Goal: Information Seeking & Learning: Learn about a topic

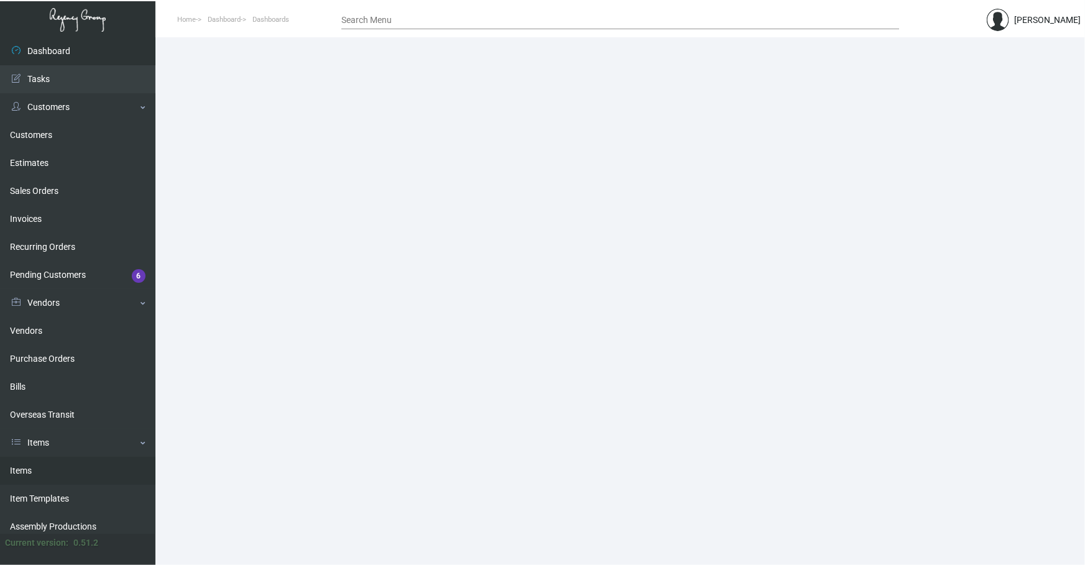
click at [89, 265] on link "Items" at bounding box center [77, 471] width 155 height 28
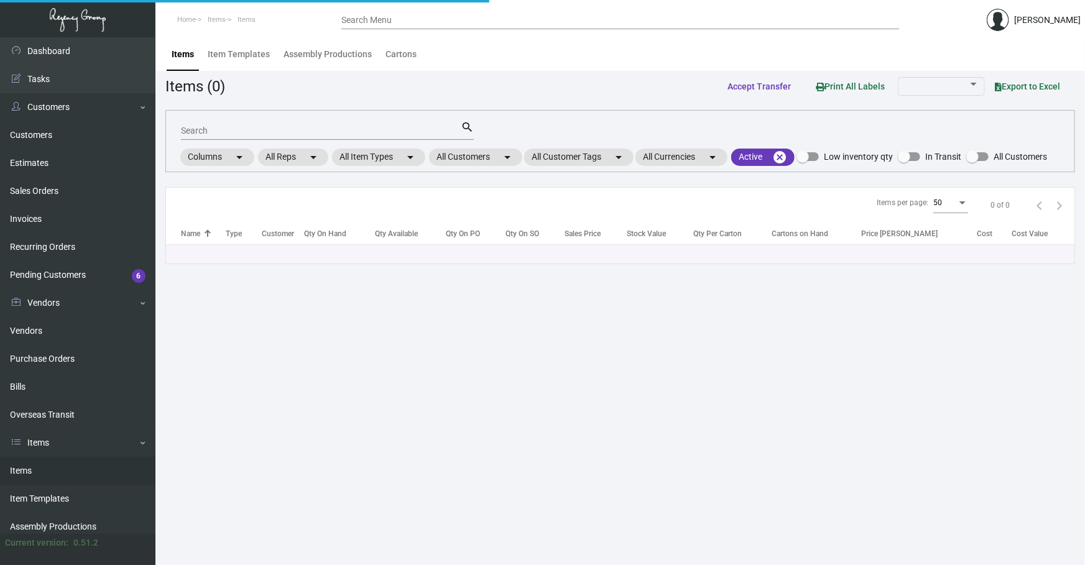
click at [294, 136] on div "Search" at bounding box center [321, 130] width 280 height 19
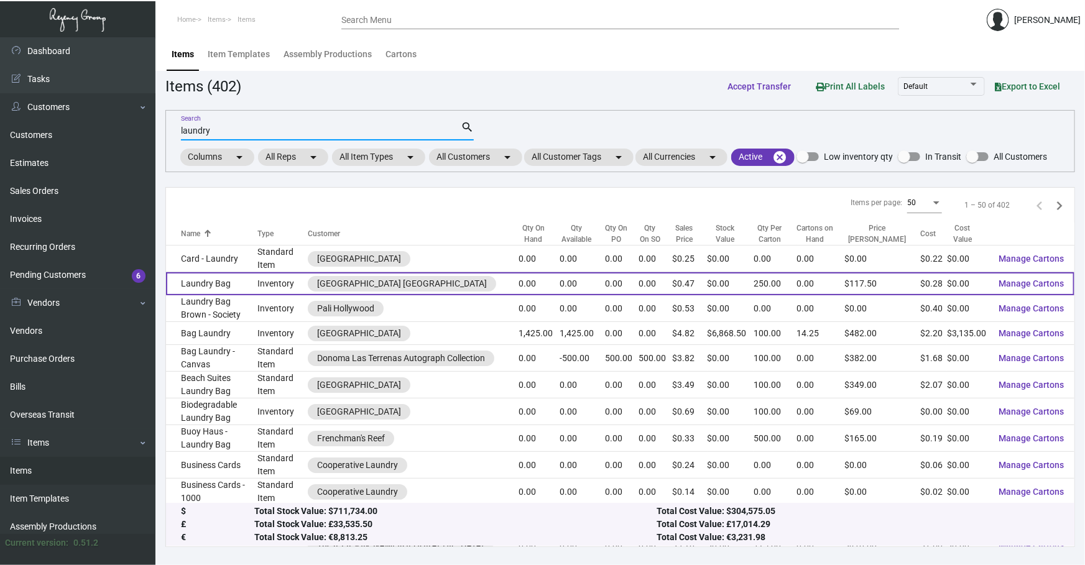
type input "laundry"
click at [257, 265] on td "Laundry Bag" at bounding box center [211, 283] width 91 height 23
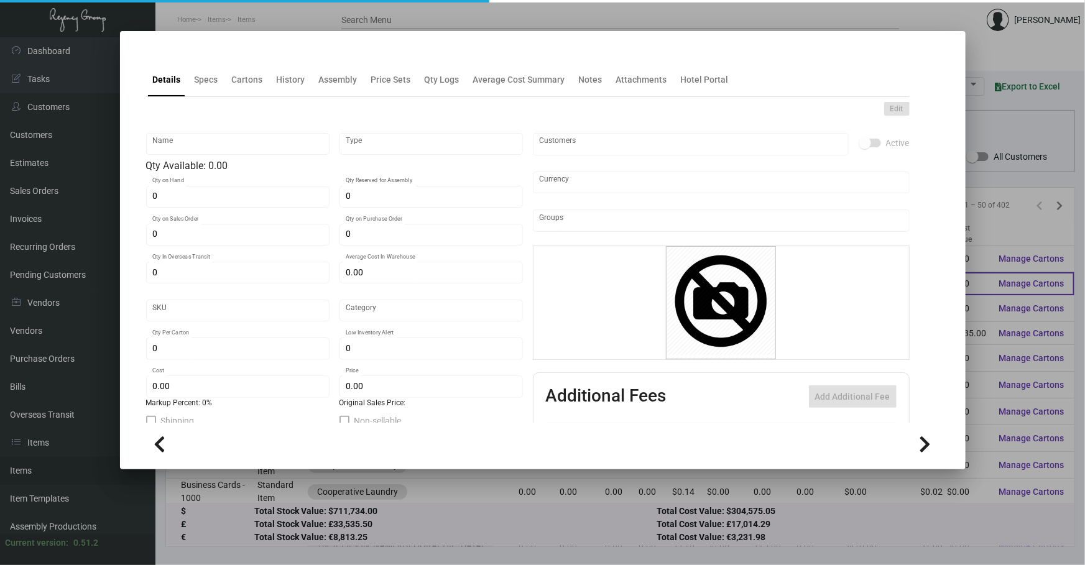
type input "Laundry Bag"
type input "Inventory"
type input "$ 0.279"
type input "BSH-LB"
type input "Standard"
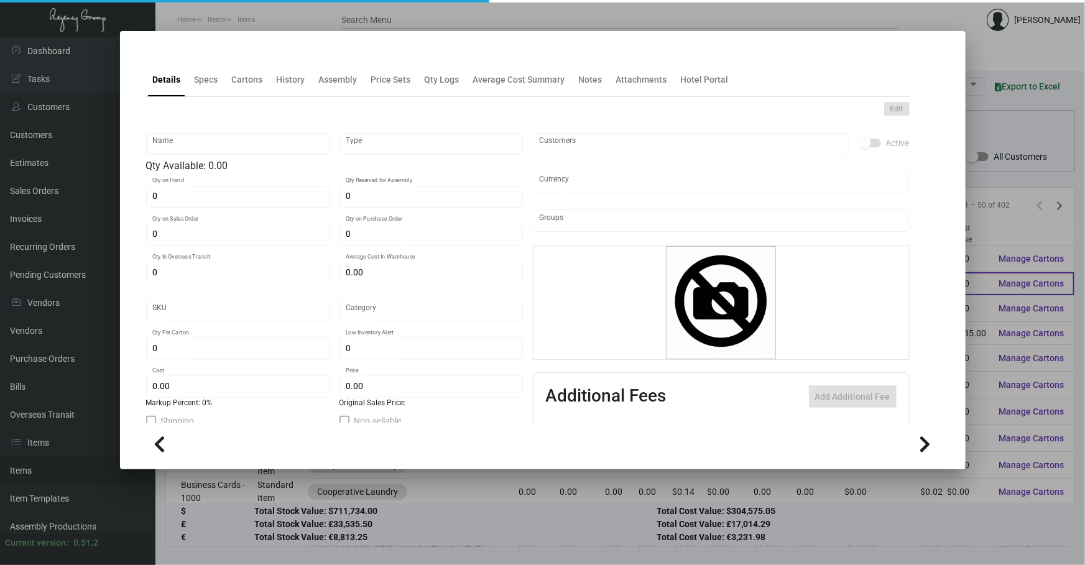
type input "250"
type input "$ 0.279"
type input "$ 0.47"
checkbox input "true"
type input "United States Dollar $"
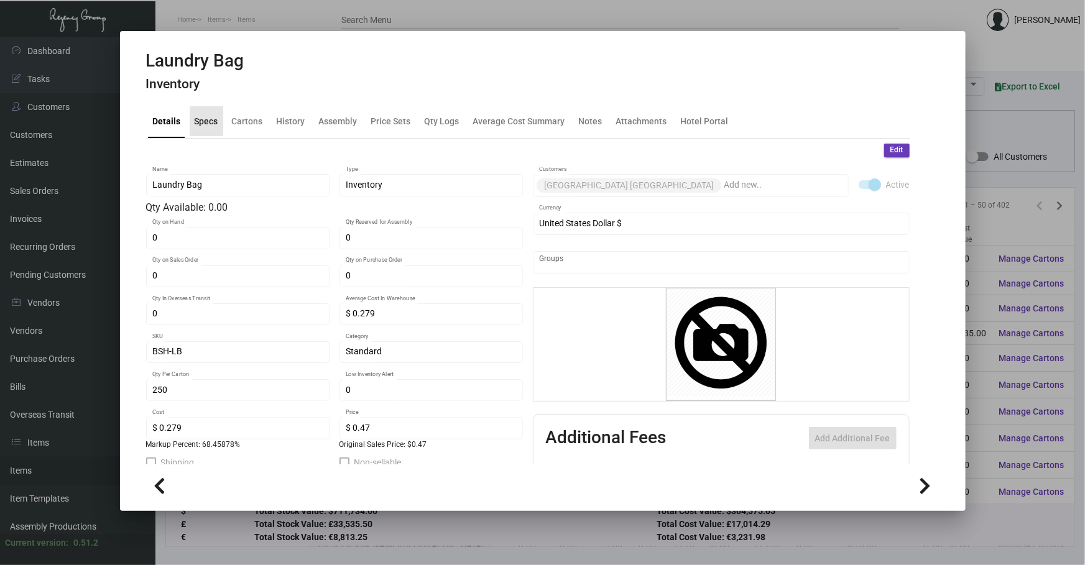
click at [199, 127] on div "Specs" at bounding box center [207, 121] width 34 height 30
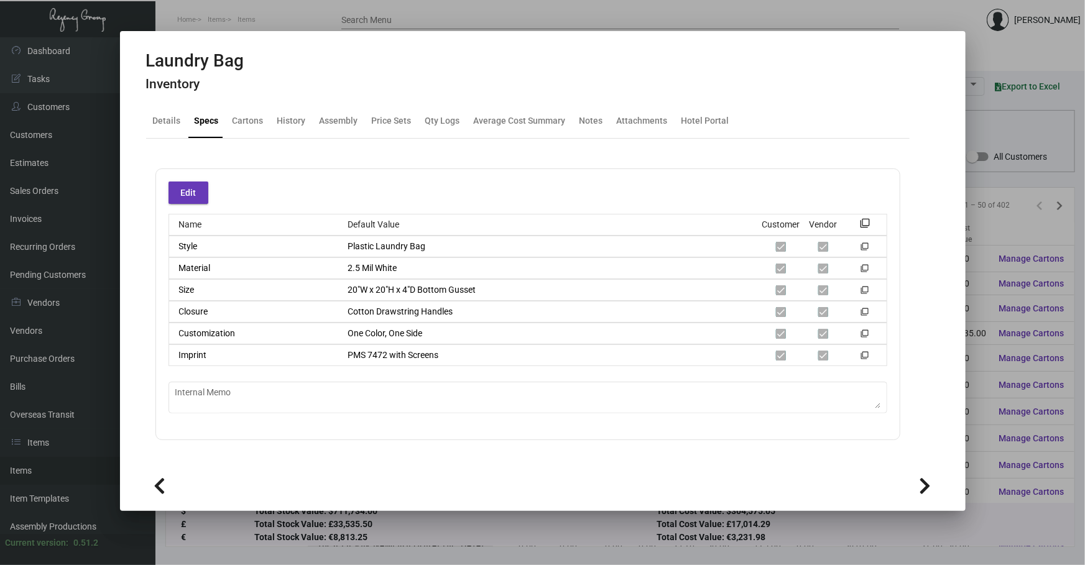
click at [360, 265] on div at bounding box center [542, 282] width 1085 height 565
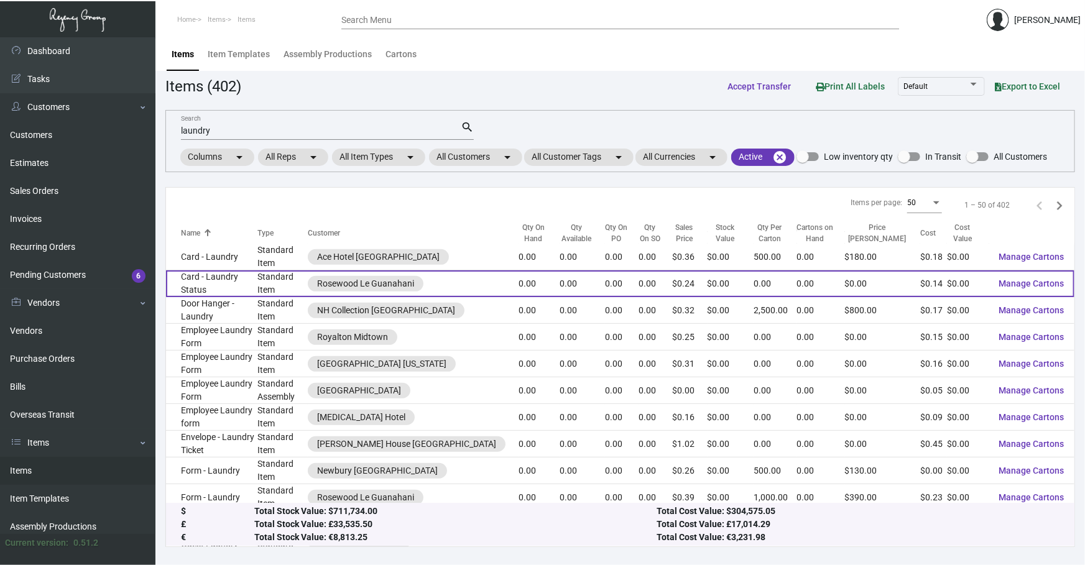
scroll to position [339, 0]
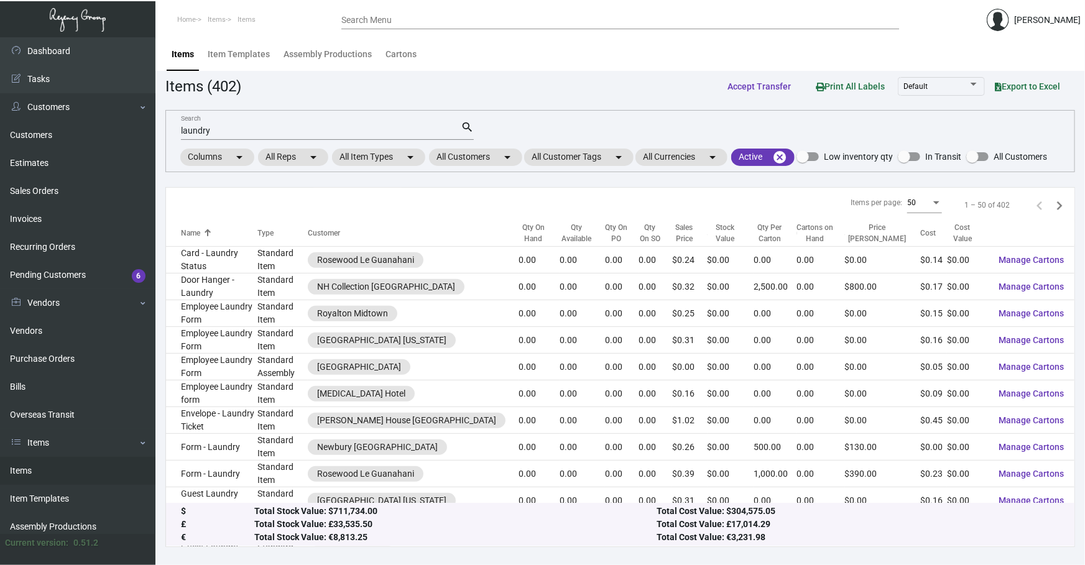
click at [231, 128] on input "laundry" at bounding box center [321, 131] width 280 height 10
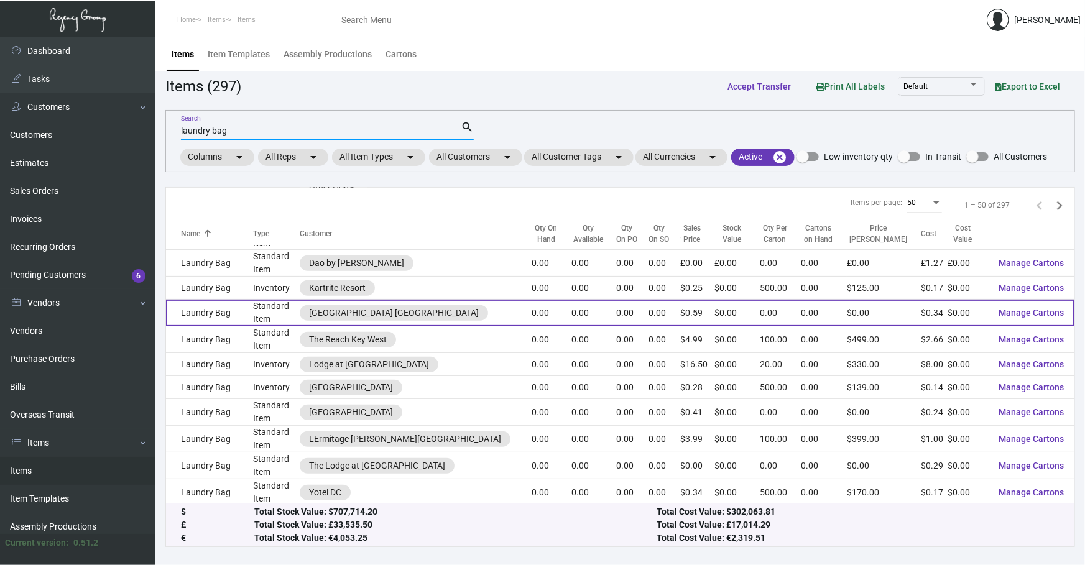
scroll to position [471, 0]
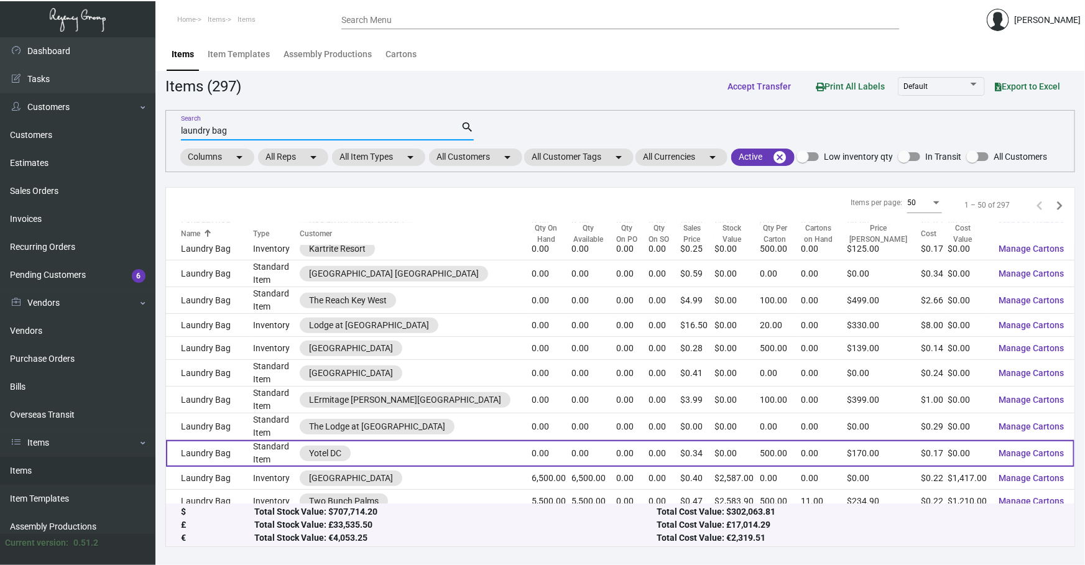
type input "laundry bag"
click at [227, 265] on td "Laundry Bag" at bounding box center [209, 453] width 87 height 27
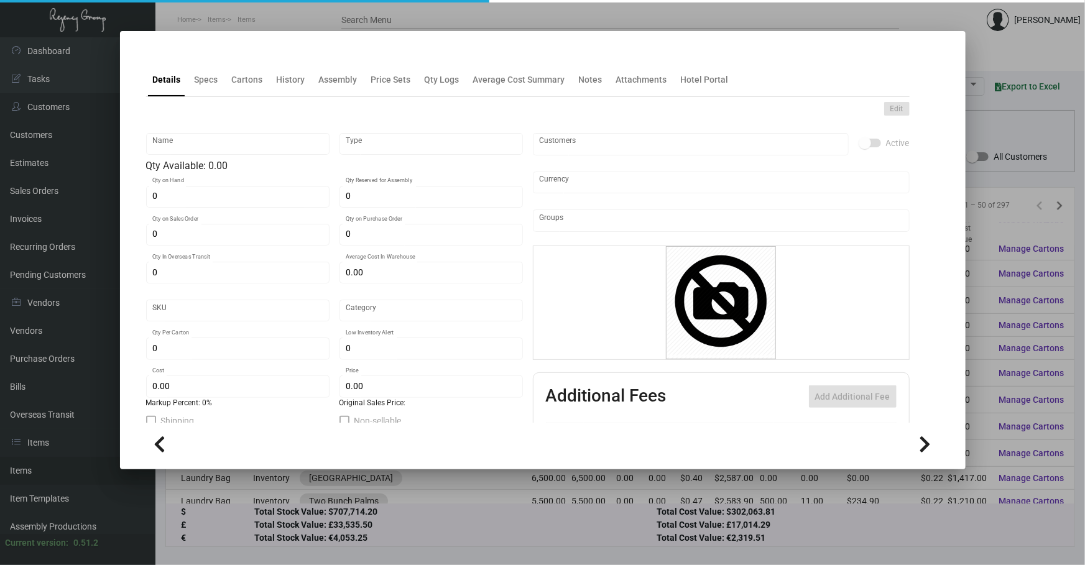
type input "Laundry Bag"
type input "Standard Item"
type input "$ 0.00"
type input "Standard"
type input "500"
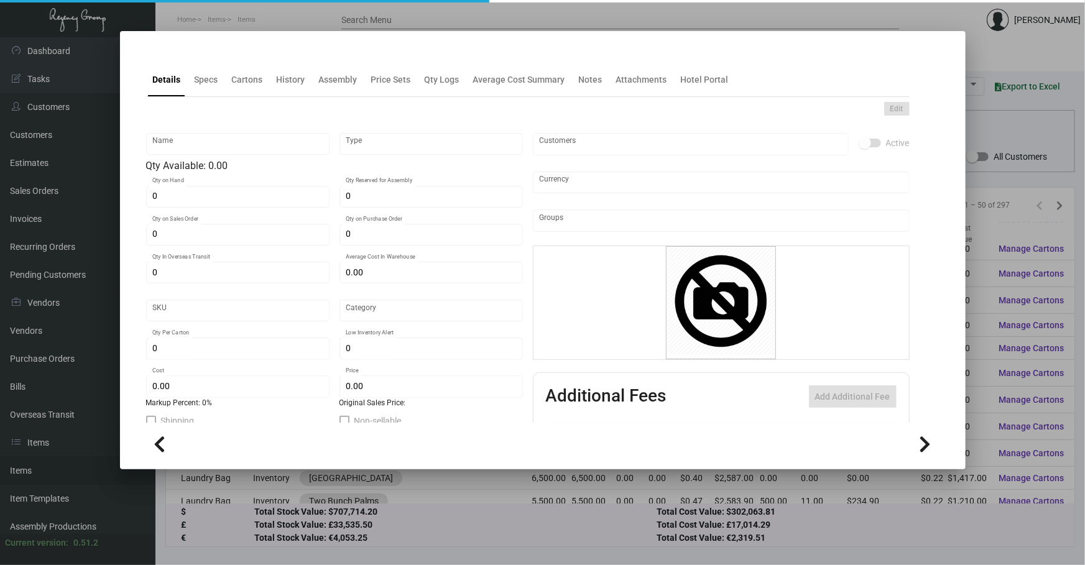
type input "2,500"
type input "$ 0.174"
type input "$ 0.34"
checkbox input "true"
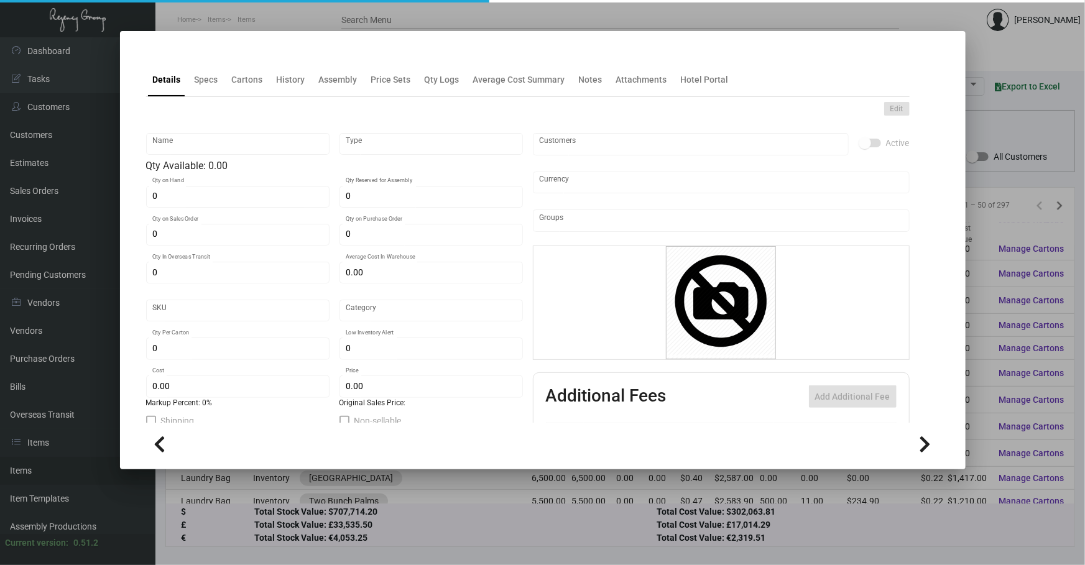
type input "United States Dollar $"
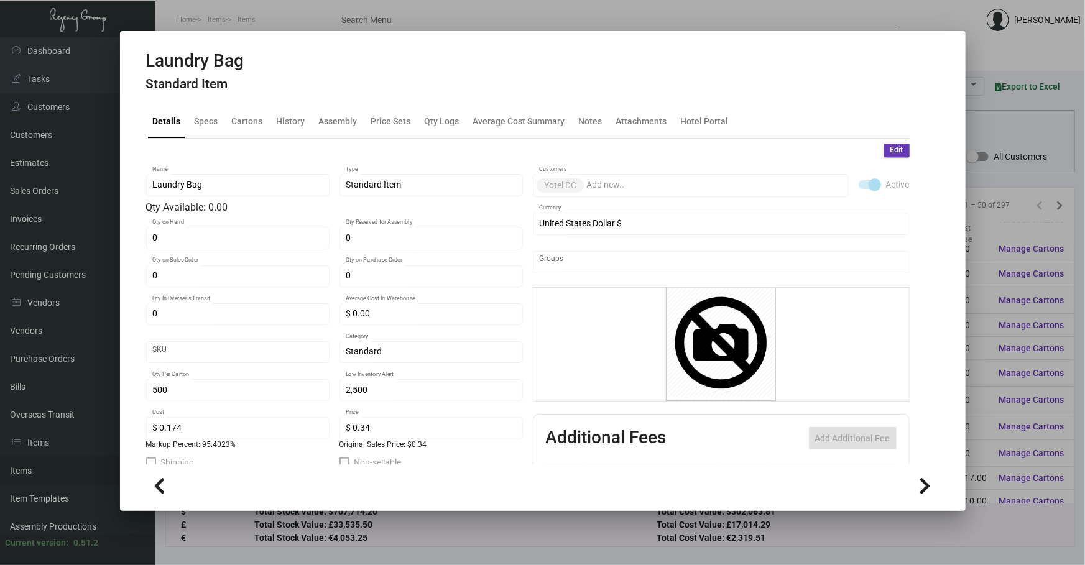
click at [203, 93] on div "Laundry Bag Standard Item" at bounding box center [195, 73] width 98 height 47
click at [208, 125] on div "Specs" at bounding box center [207, 120] width 24 height 13
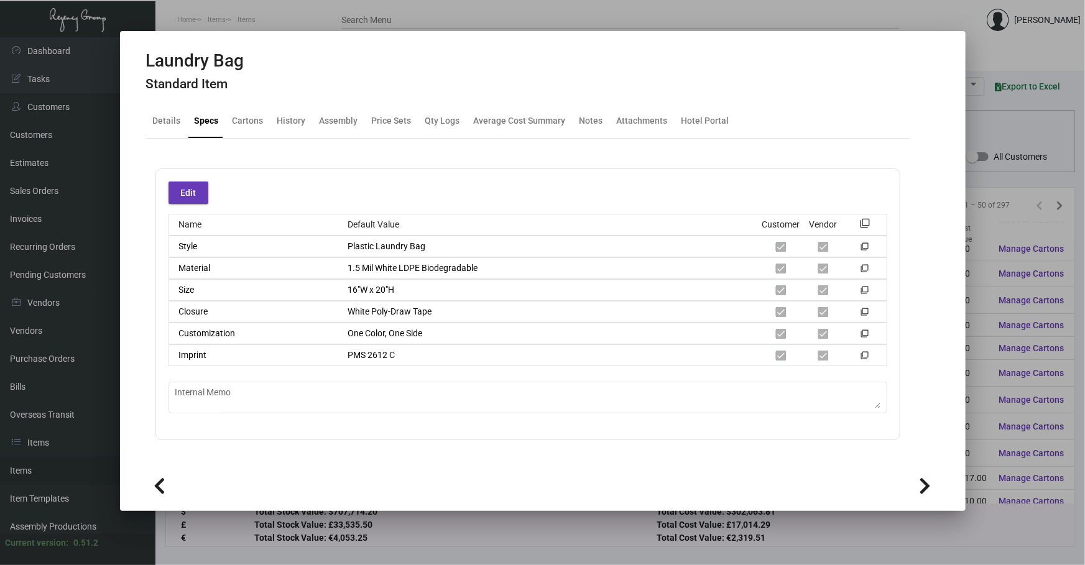
click at [360, 265] on div at bounding box center [542, 282] width 1085 height 565
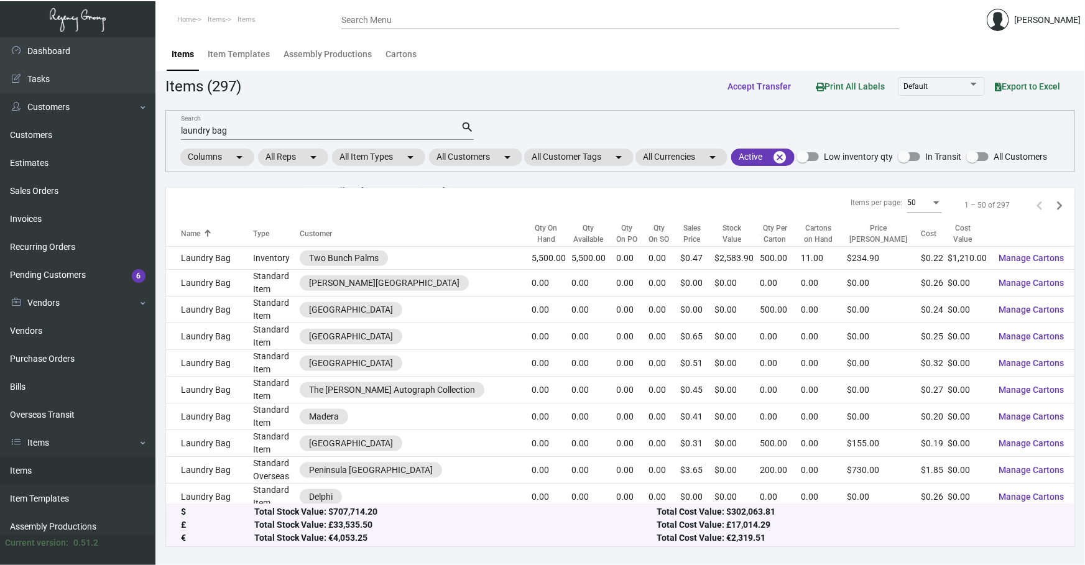
scroll to position [753, 0]
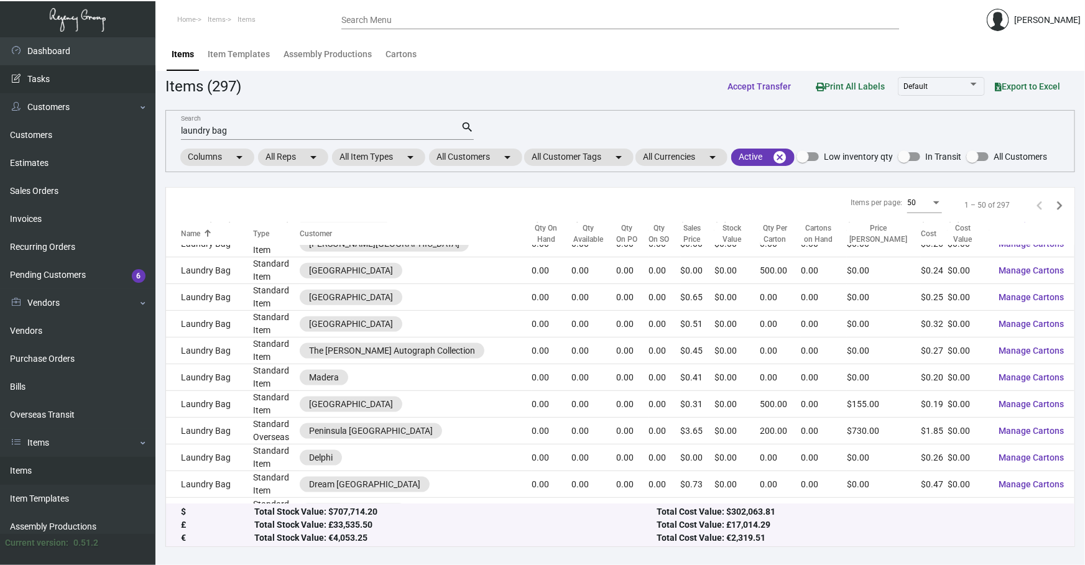
drag, startPoint x: 275, startPoint y: 129, endPoint x: 0, endPoint y: 73, distance: 280.5
click at [0, 116] on div "Dashboard Dashboard Tasks Customers Customers Estimates Sales Orders Invoices R…" at bounding box center [542, 301] width 1085 height 528
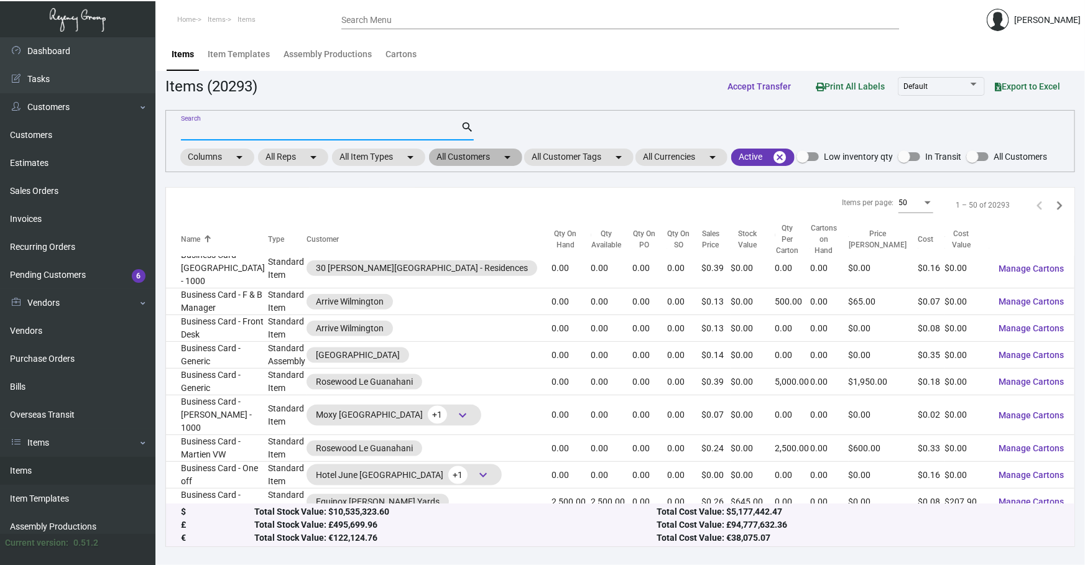
click at [360, 155] on mat-chip "All Customers arrow_drop_down" at bounding box center [475, 157] width 93 height 17
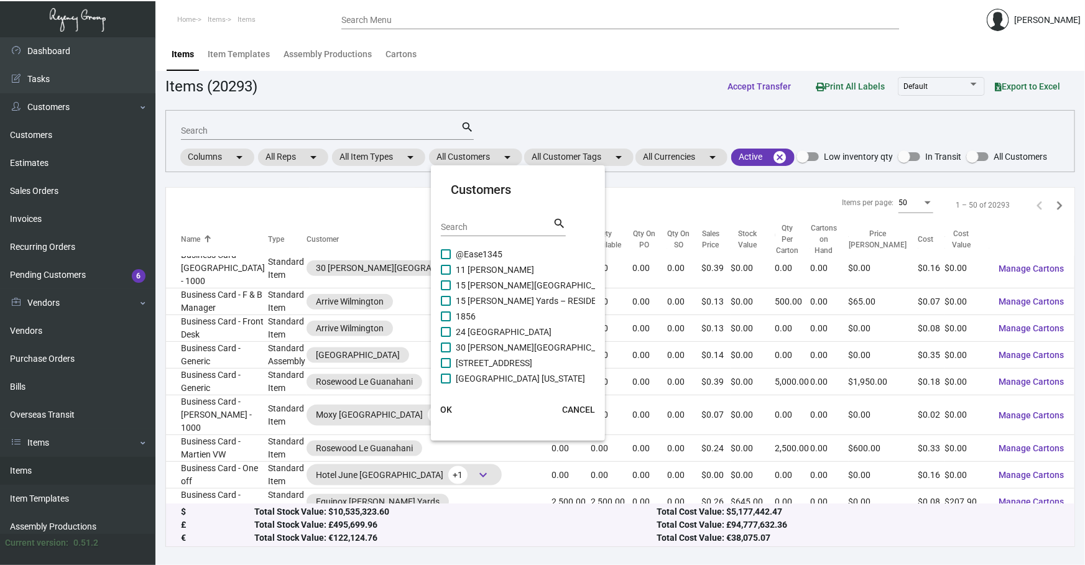
click at [360, 223] on input "Search" at bounding box center [497, 228] width 112 height 10
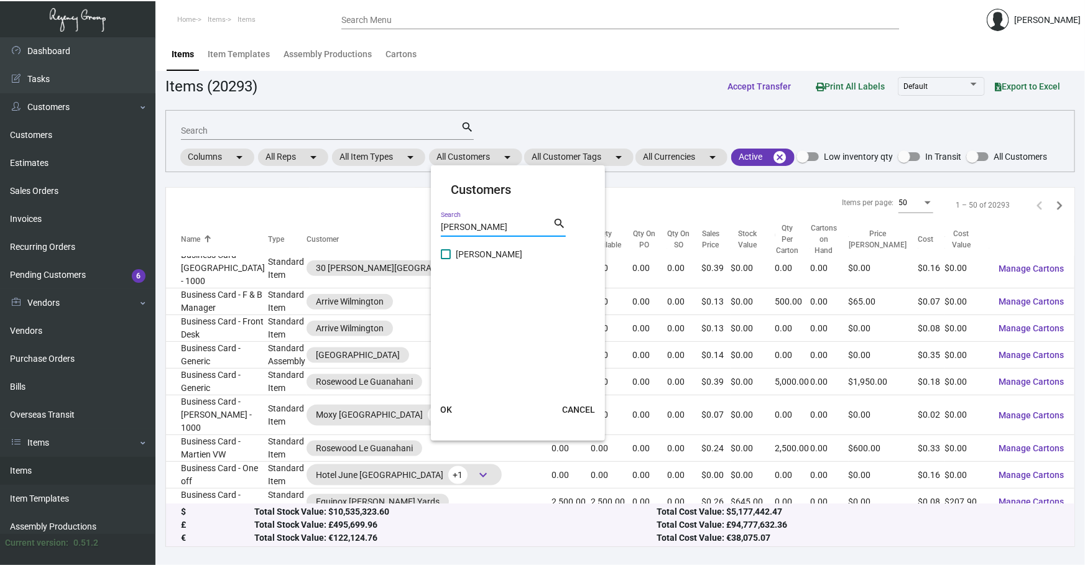
type input "[PERSON_NAME]"
click at [360, 255] on span "[PERSON_NAME]" at bounding box center [489, 254] width 67 height 15
click at [360, 259] on input "[PERSON_NAME]" at bounding box center [445, 259] width 1 height 1
checkbox input "true"
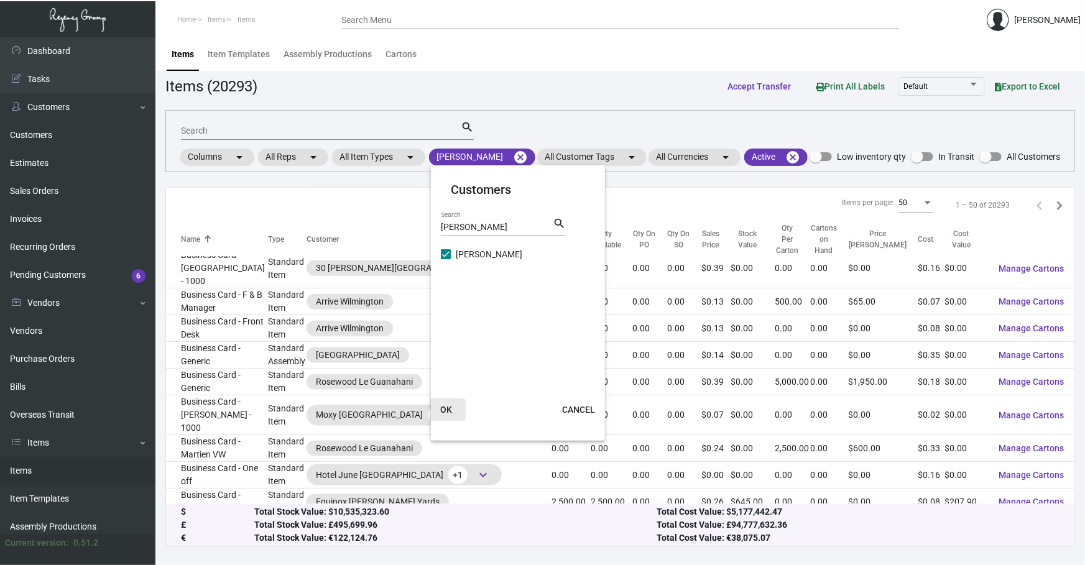
click at [360, 265] on button "OK" at bounding box center [446, 409] width 40 height 22
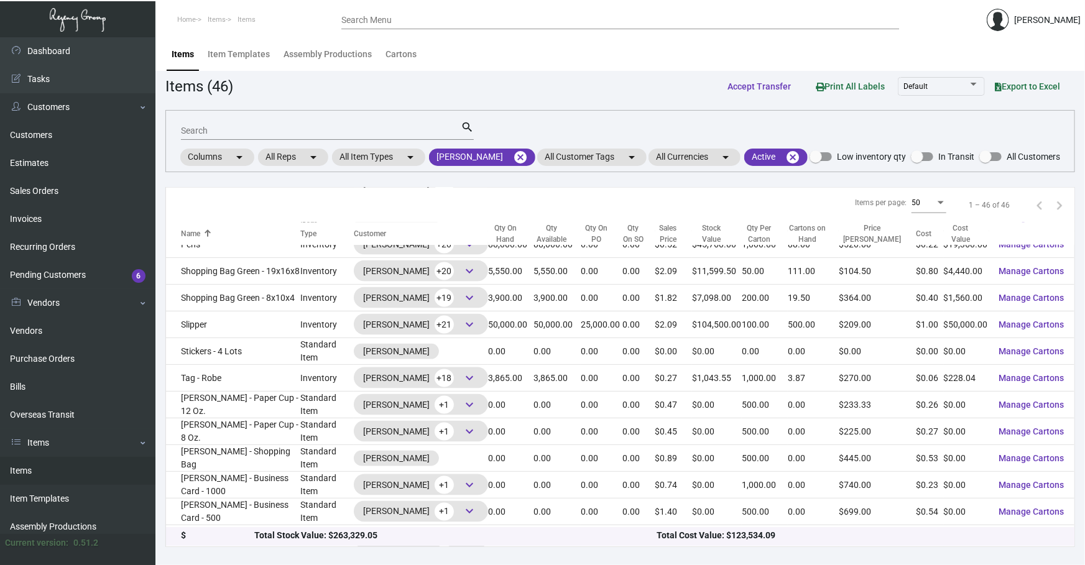
scroll to position [870, 0]
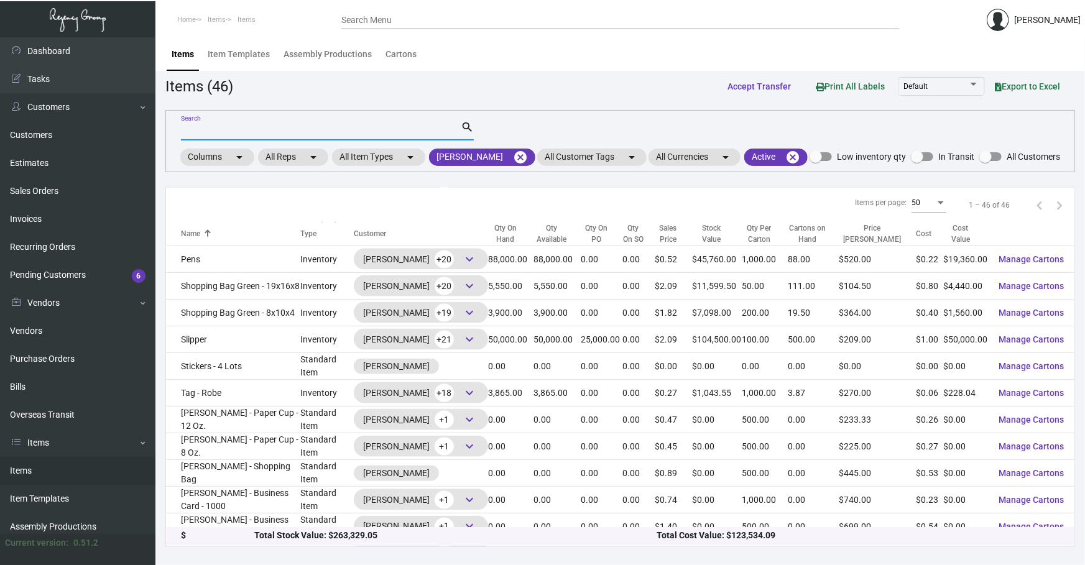
click at [221, 124] on div "Search" at bounding box center [321, 130] width 280 height 19
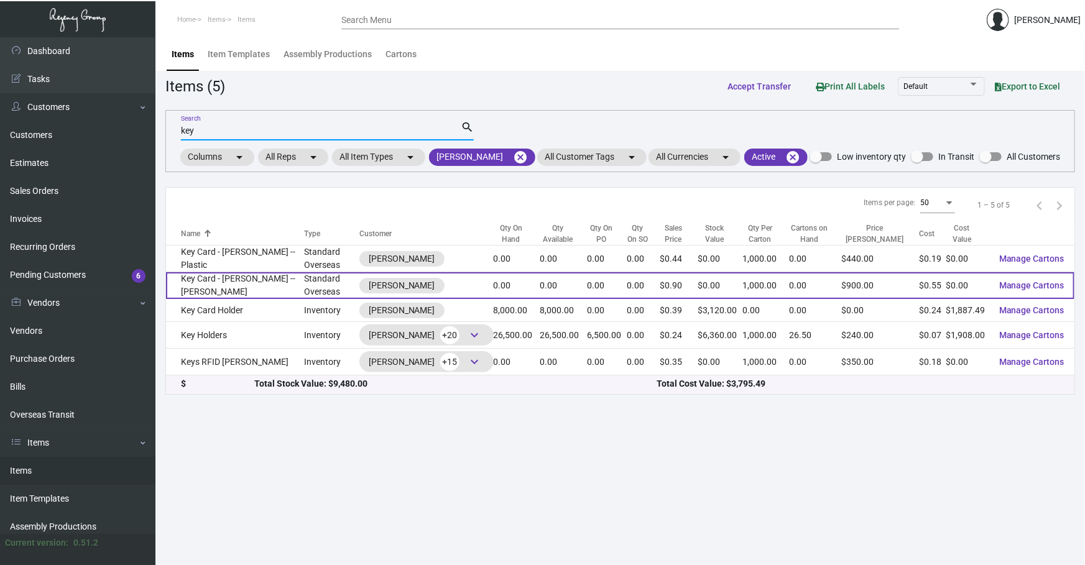
type input "key"
click at [249, 265] on td "Key Card - [PERSON_NAME] -- [PERSON_NAME]" at bounding box center [235, 285] width 138 height 27
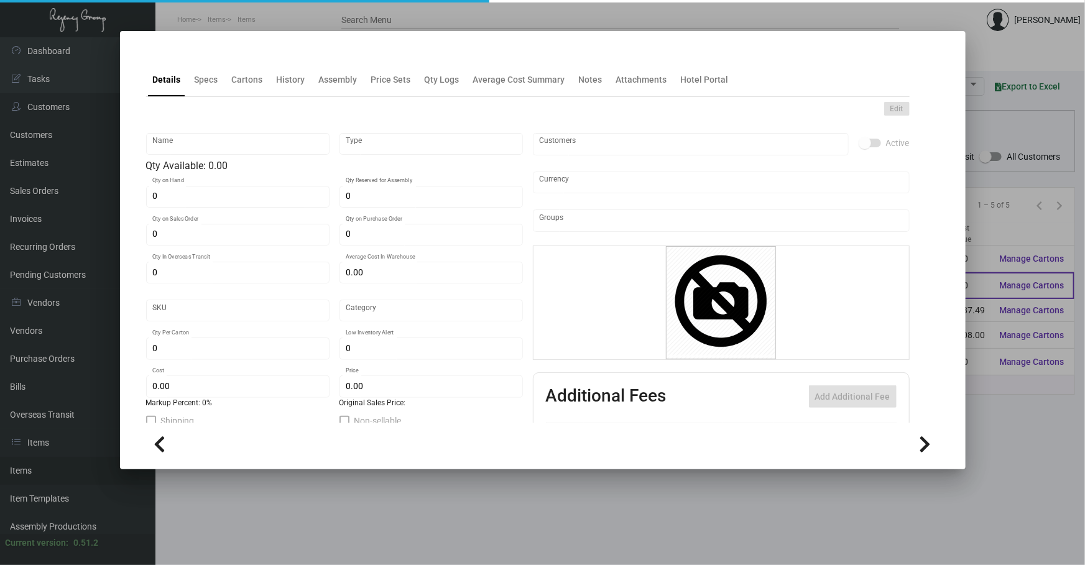
type input "Key Card - [PERSON_NAME] -- [PERSON_NAME]"
type input "Standard Overseas"
type input "10,000"
type input "$ 0.00"
type input "Overseas"
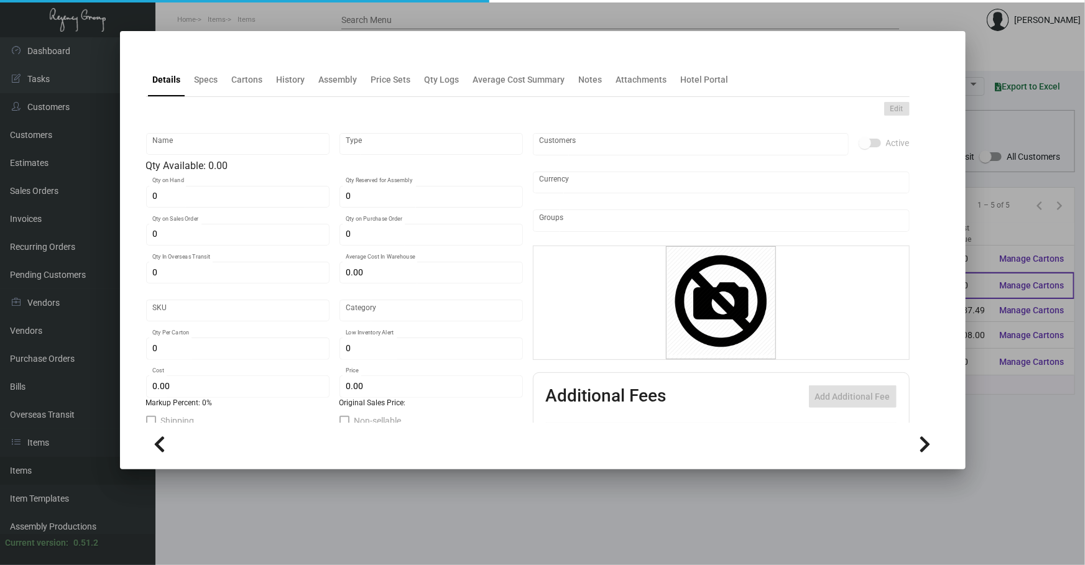
type input "1,000"
type input "$ 0.545"
type input "$ 0.90"
checkbox input "true"
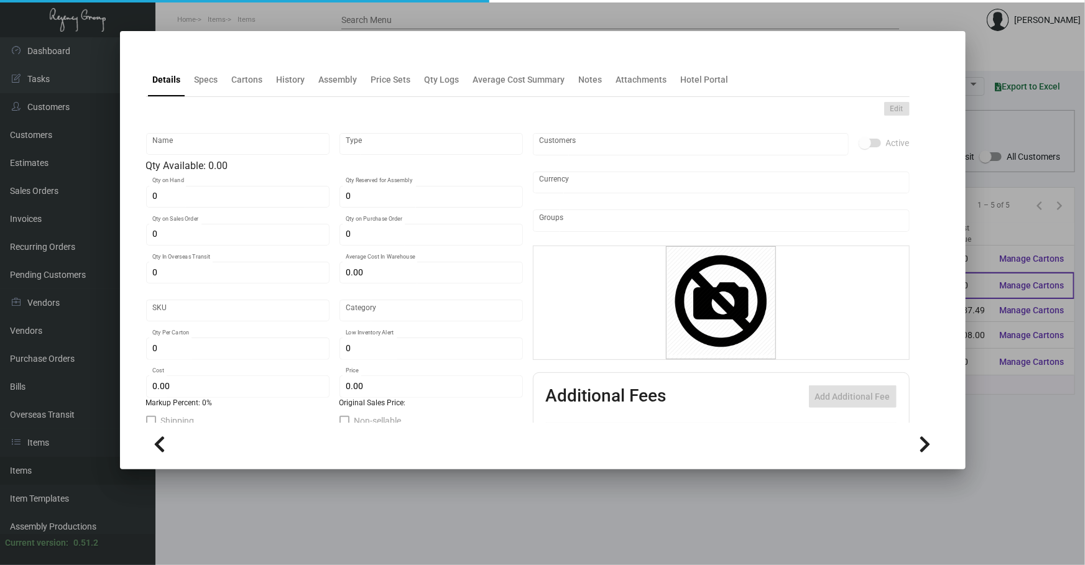
type input "United States Dollar $"
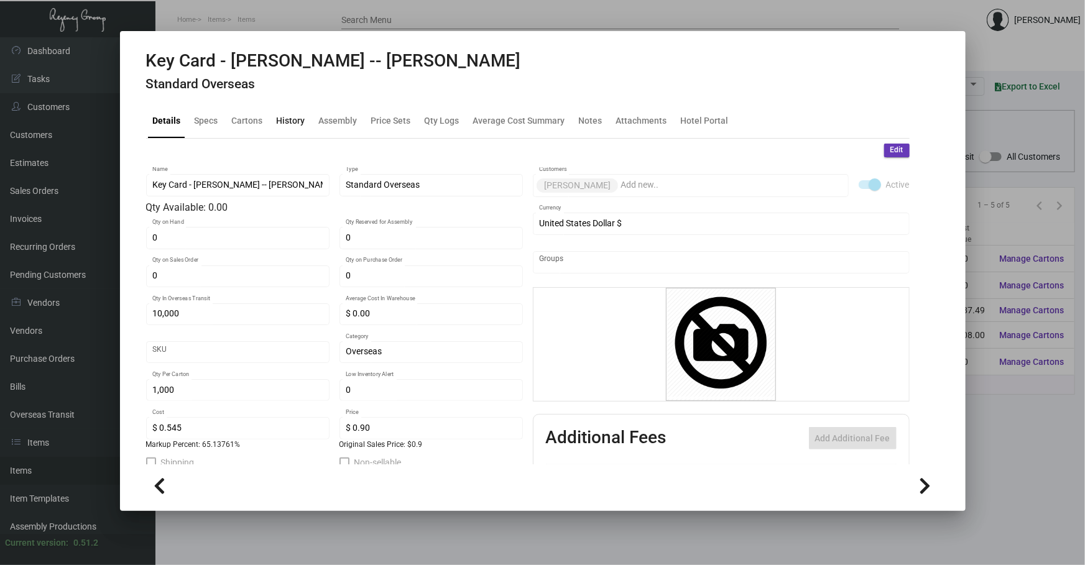
click at [295, 121] on div "History" at bounding box center [291, 120] width 29 height 13
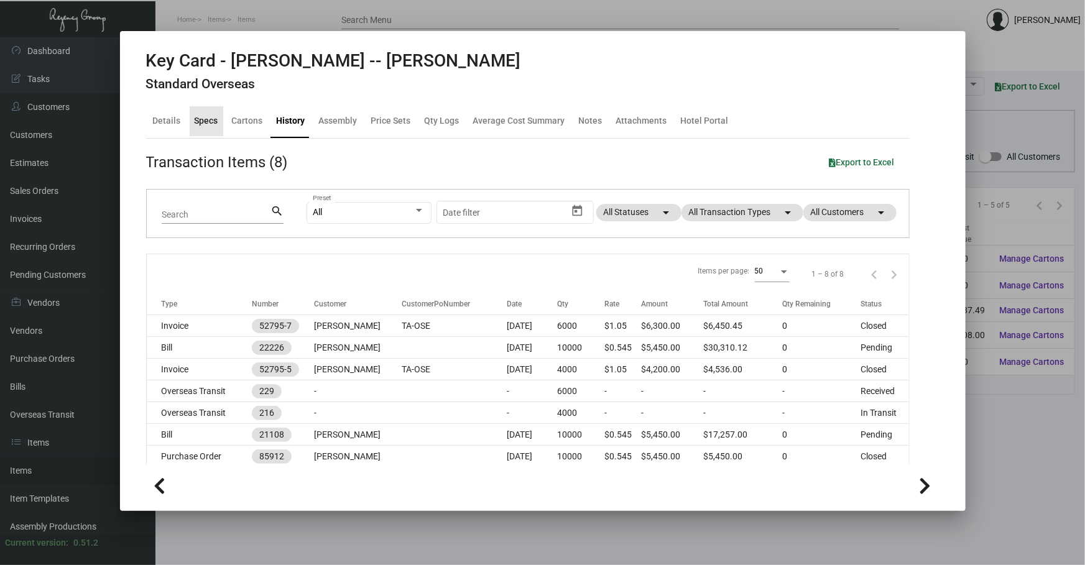
click at [196, 131] on div "Specs" at bounding box center [207, 121] width 34 height 30
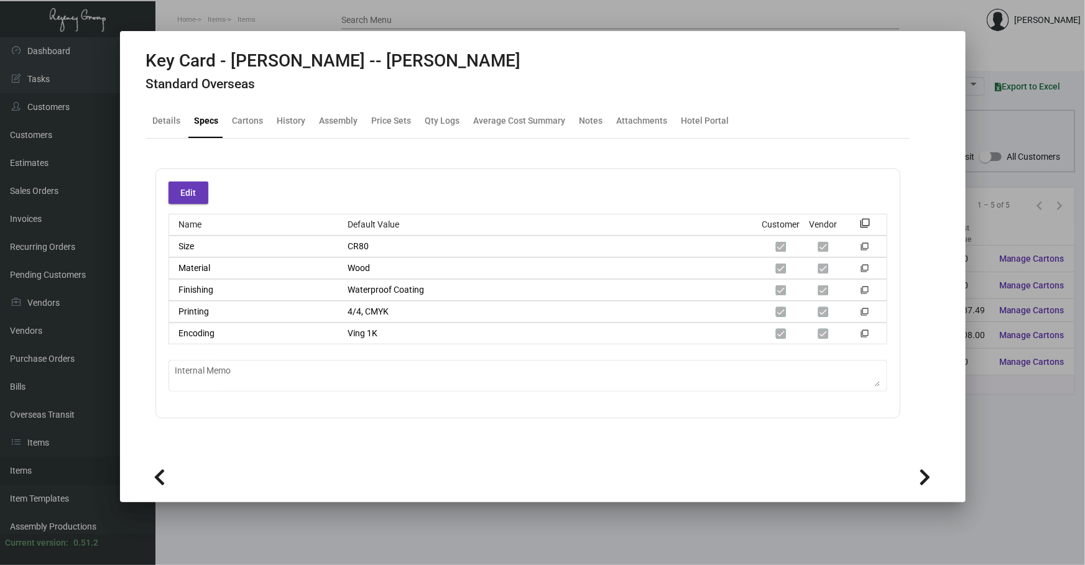
click at [360, 265] on div at bounding box center [542, 282] width 1085 height 565
click at [360, 265] on main "Items Item Templates Assembly Productions Cartons Items (5) Accept Transfer Pri…" at bounding box center [619, 301] width 929 height 528
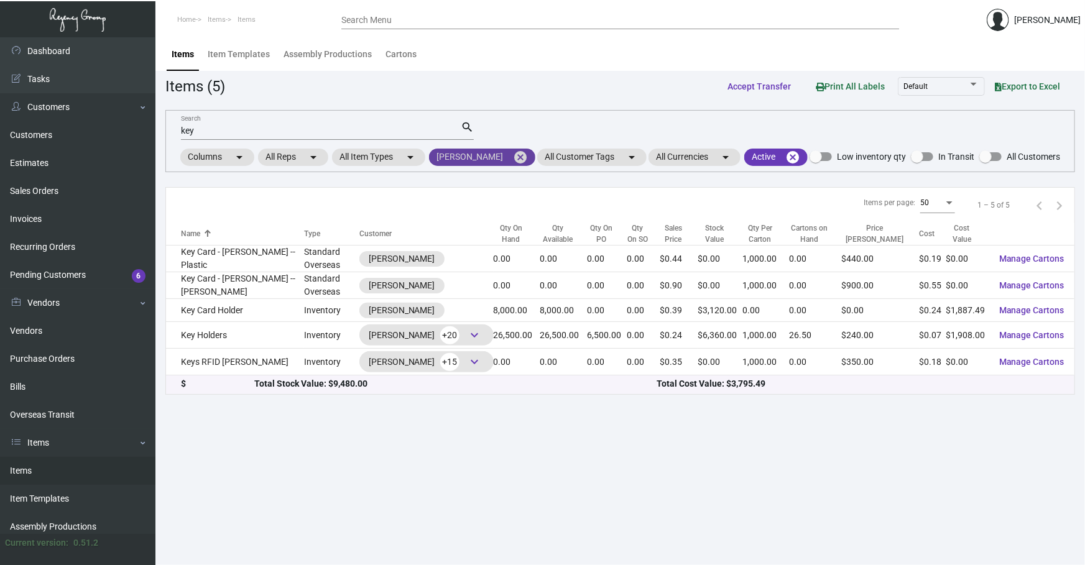
click at [360, 159] on mat-icon "cancel" at bounding box center [520, 157] width 15 height 15
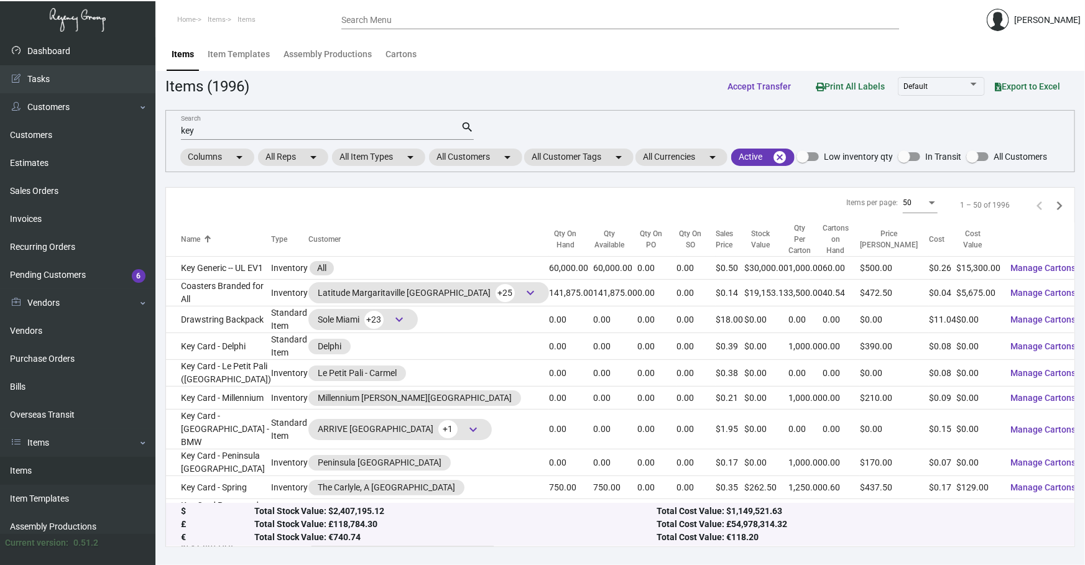
drag, startPoint x: 333, startPoint y: 124, endPoint x: 4, endPoint y: 50, distance: 337.8
click at [108, 91] on div "Dashboard Dashboard Tasks Customers Customers Estimates Sales Orders Invoices R…" at bounding box center [542, 301] width 1085 height 528
click at [360, 92] on div "Items (1996) Accept Transfer Print All Labels Default Export to Excel" at bounding box center [619, 86] width 909 height 23
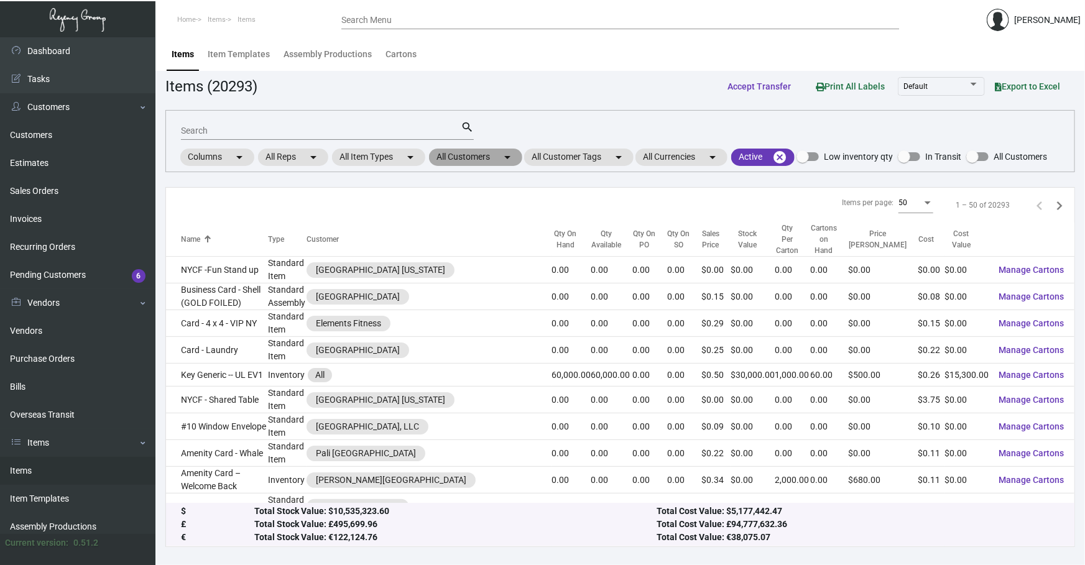
click at [360, 154] on mat-chip "All Customers arrow_drop_down" at bounding box center [475, 157] width 93 height 17
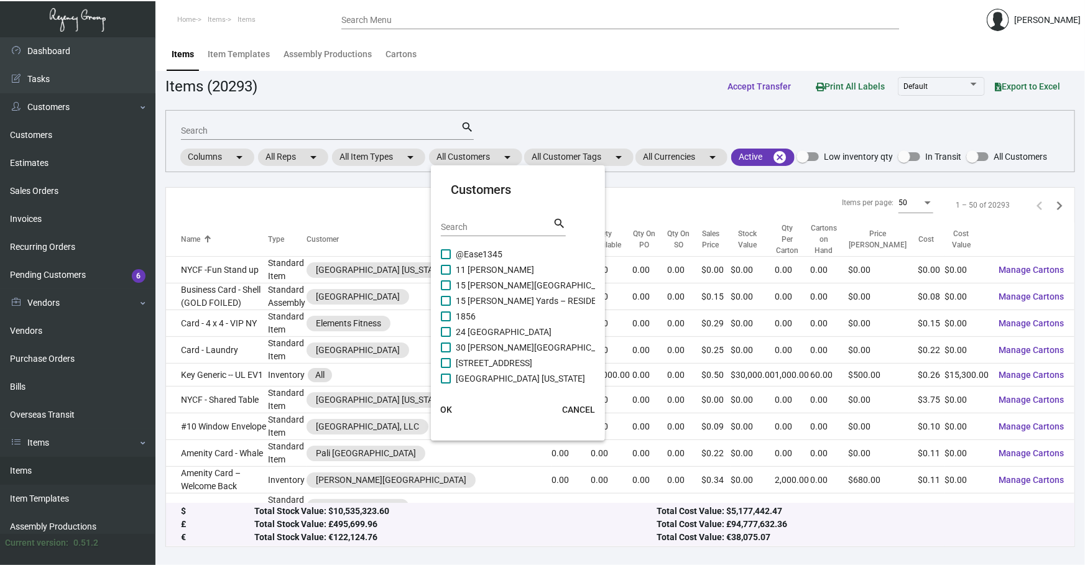
click at [360, 230] on div "Search" at bounding box center [497, 226] width 112 height 19
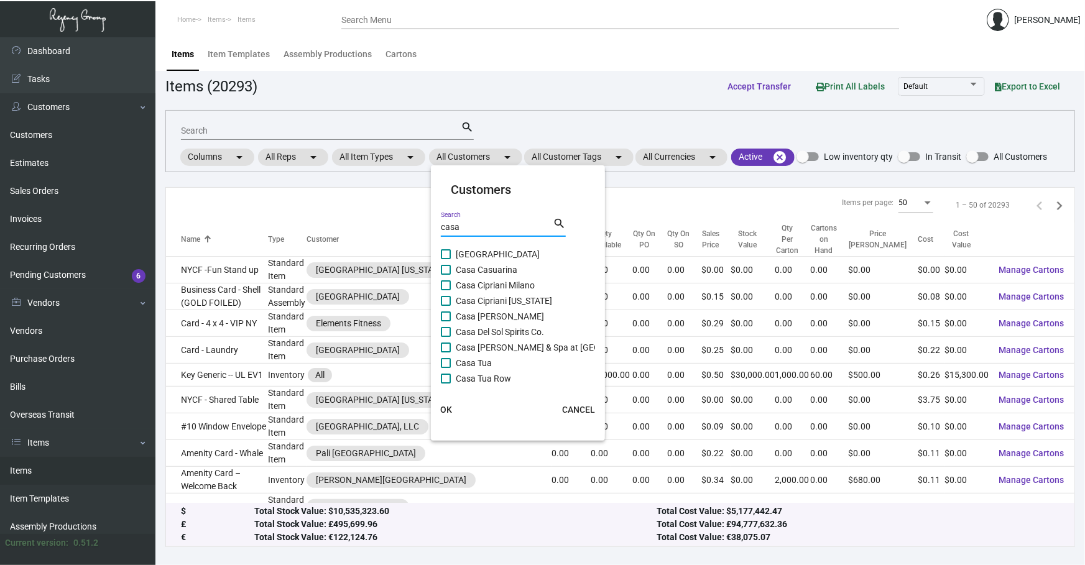
type input "casa"
click at [360, 265] on span "Casa Cipriani [US_STATE]" at bounding box center [504, 300] width 96 height 15
click at [360, 265] on input "Casa Cipriani [US_STATE]" at bounding box center [445, 306] width 1 height 1
checkbox input "true"
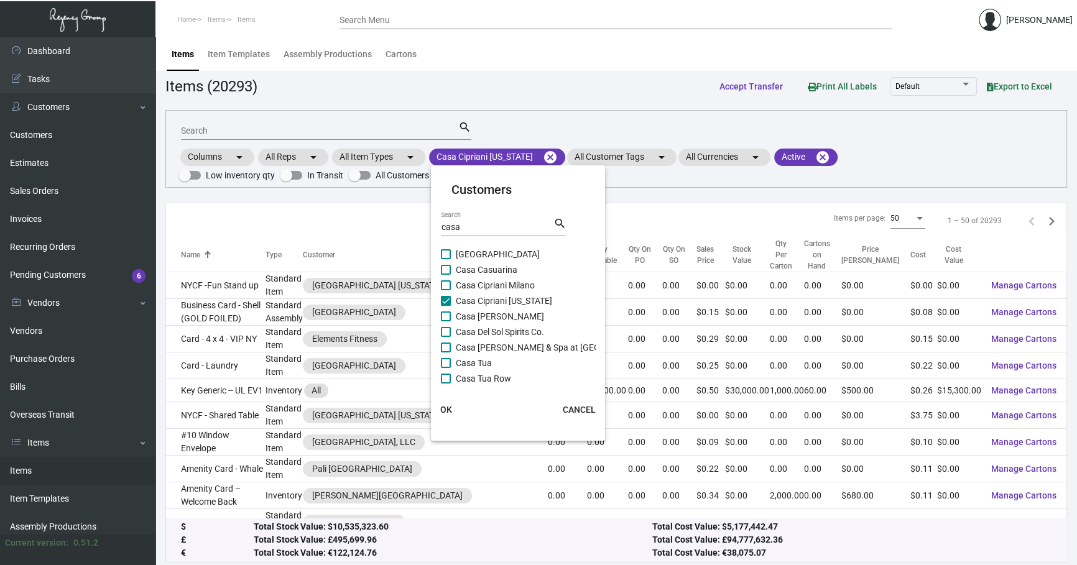
click at [360, 265] on span "OK" at bounding box center [446, 410] width 12 height 10
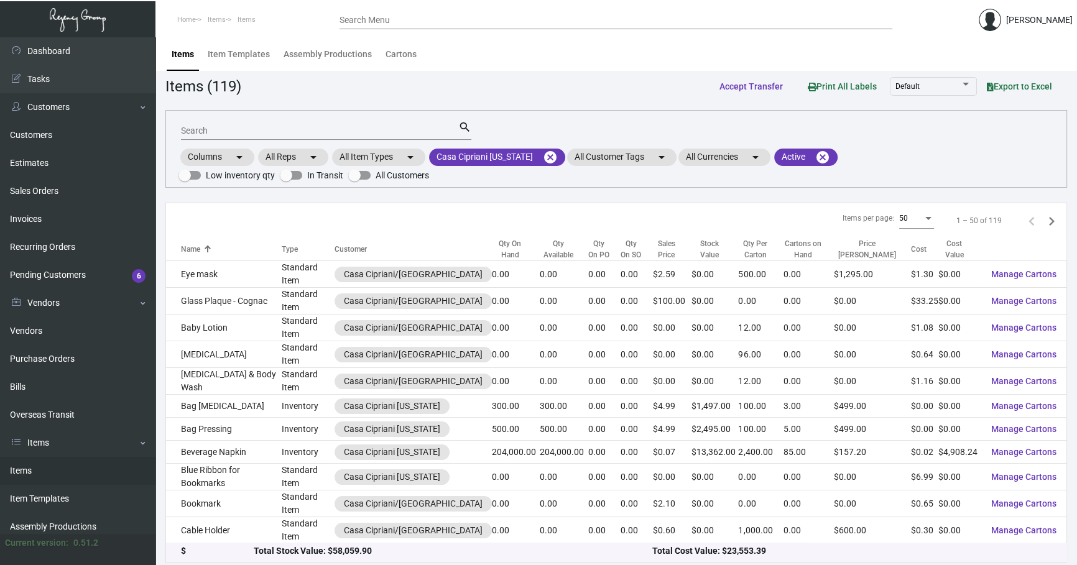
drag, startPoint x: 277, startPoint y: 131, endPoint x: 275, endPoint y: 124, distance: 6.5
click at [277, 130] on input "Search" at bounding box center [319, 131] width 277 height 10
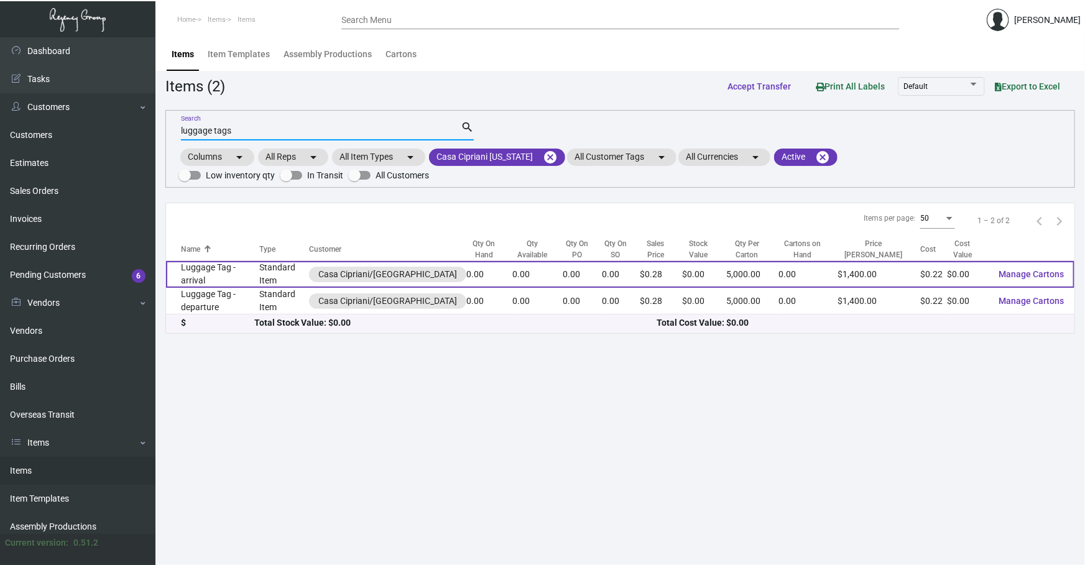
type input "luggage tags"
click at [259, 265] on td "Luggage Tag - arrival" at bounding box center [212, 274] width 93 height 27
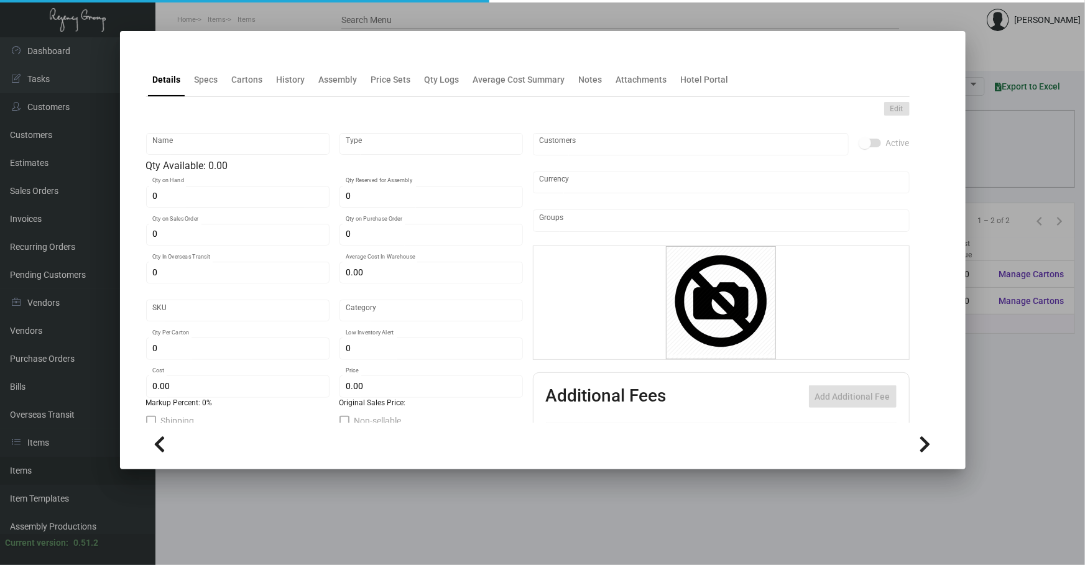
type input "Luggage Tag - arrival"
type input "Standard Item"
type input "$ 0.00"
type input "Standard"
type input "5,000"
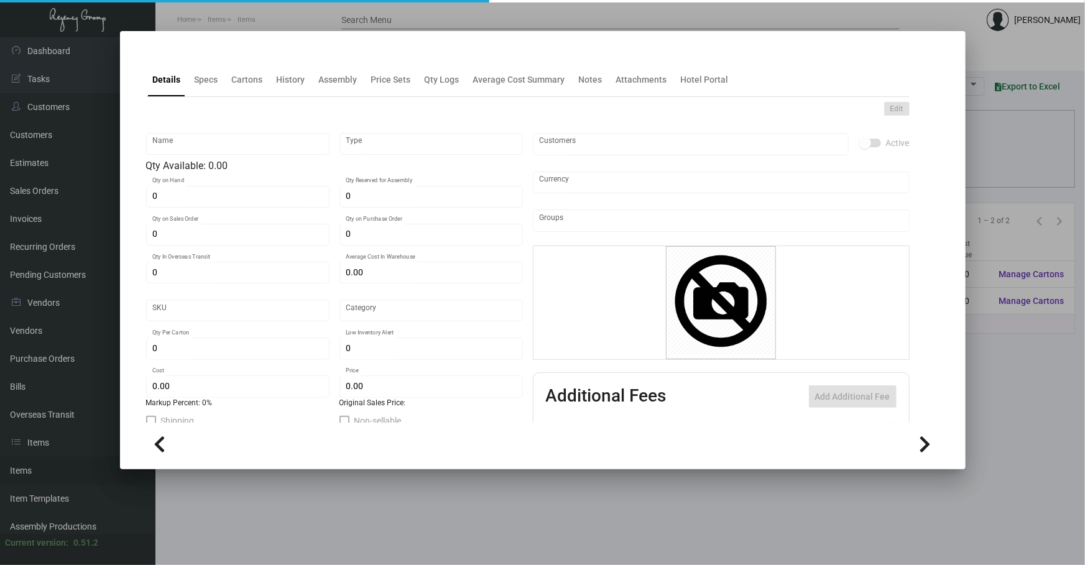
type input "$ 0.22151"
type input "$ 0.28"
checkbox input "true"
type input "United States Dollar $"
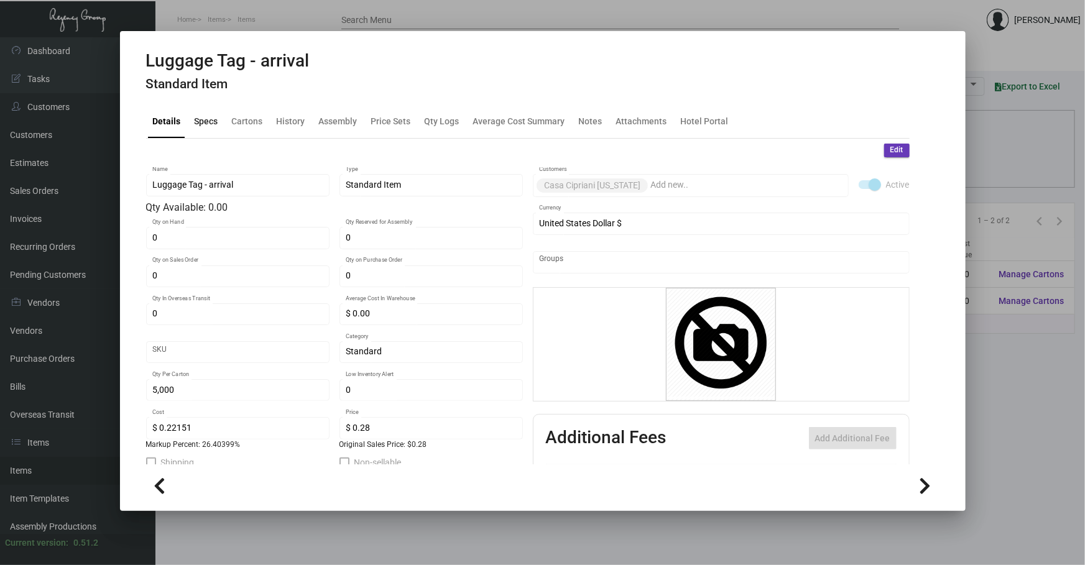
click at [203, 119] on div "Specs" at bounding box center [207, 120] width 24 height 13
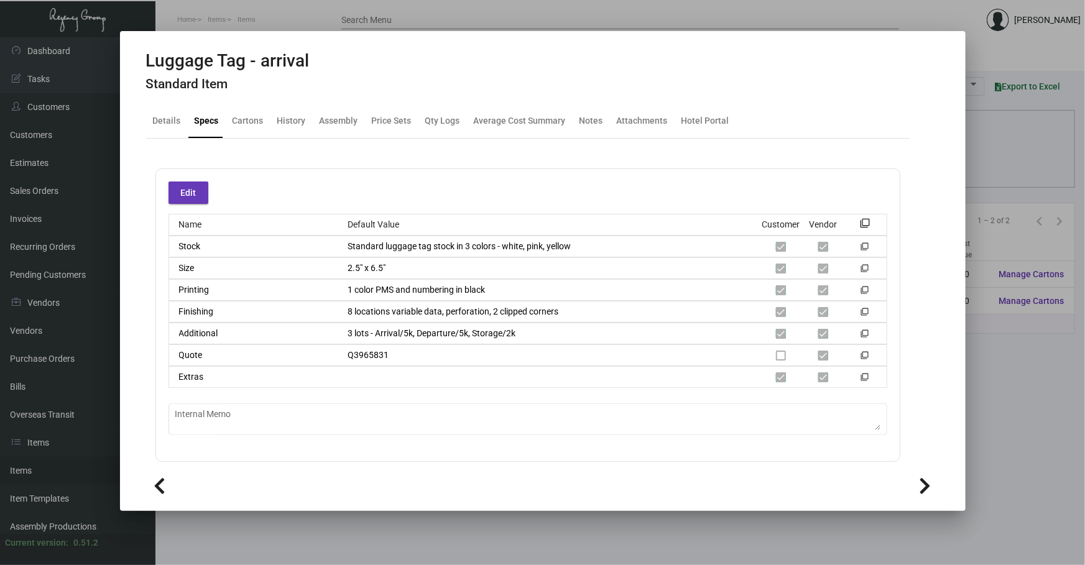
click at [360, 265] on div at bounding box center [542, 282] width 1085 height 565
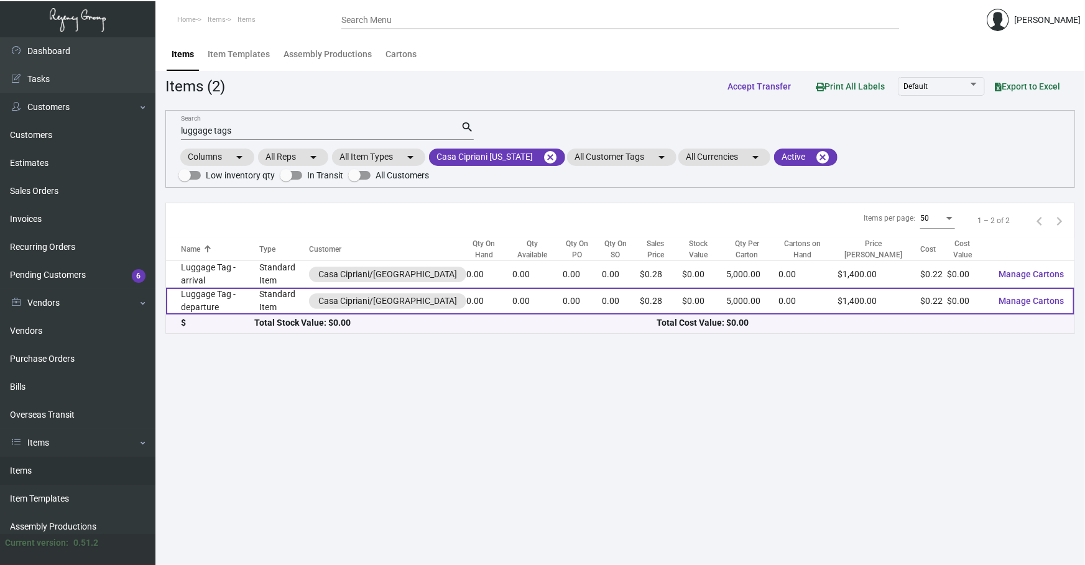
click at [223, 265] on td "Luggage Tag - departure" at bounding box center [212, 301] width 93 height 27
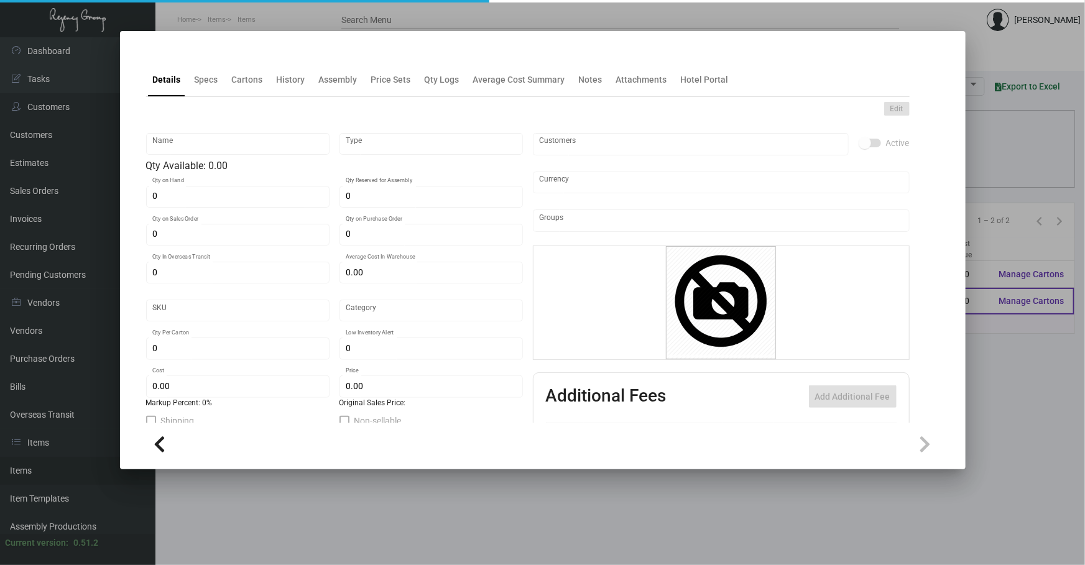
type input "Luggage Tag - departure"
type input "Standard Item"
type input "$ 0.00"
type input "Standard"
type input "5,000"
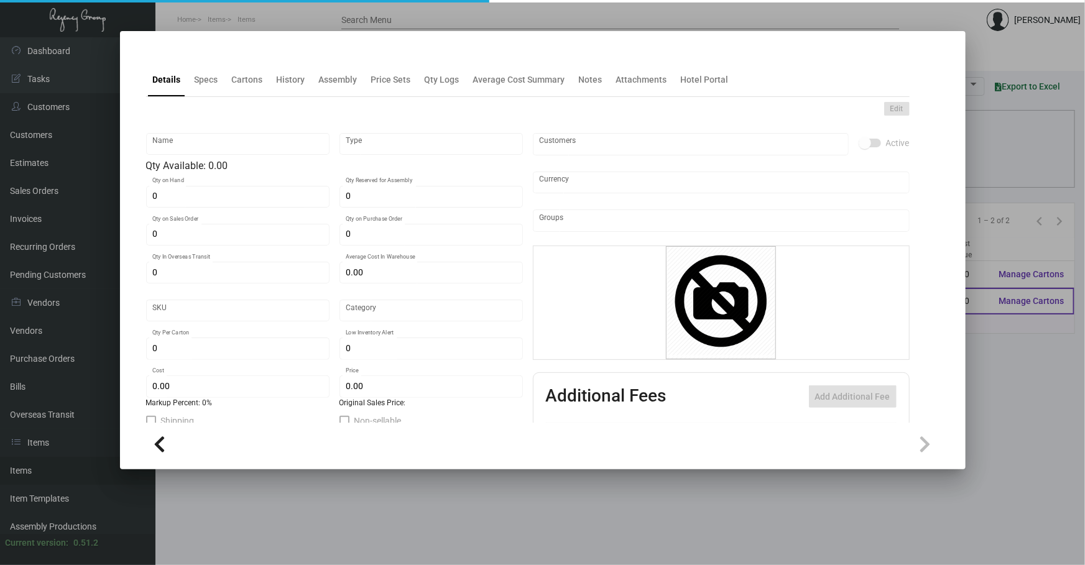
type input "$ 0.22151"
type input "$ 0.28"
checkbox input "true"
type input "United States Dollar $"
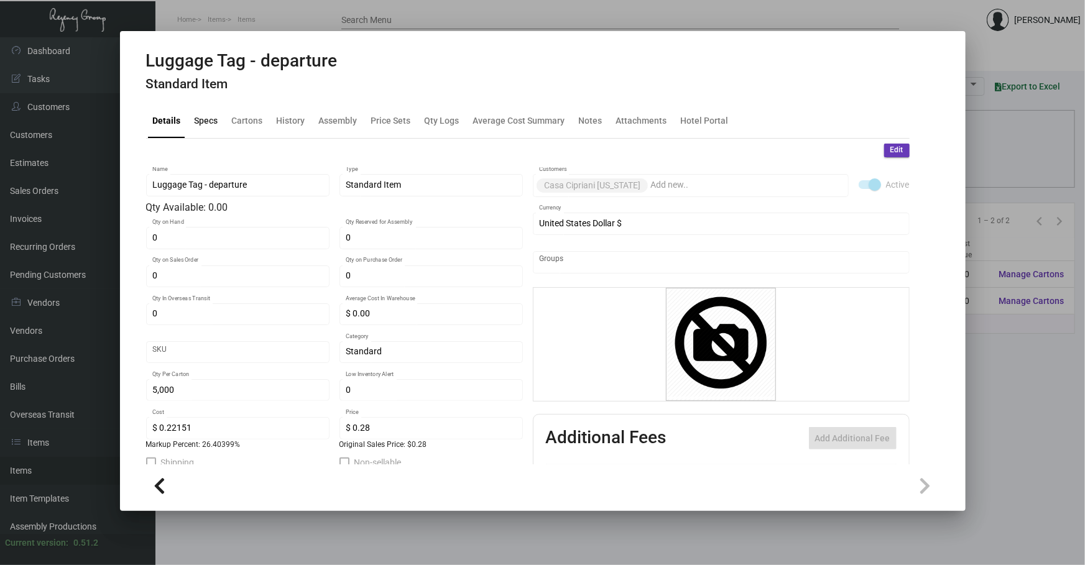
click at [203, 122] on div "Specs" at bounding box center [207, 120] width 24 height 13
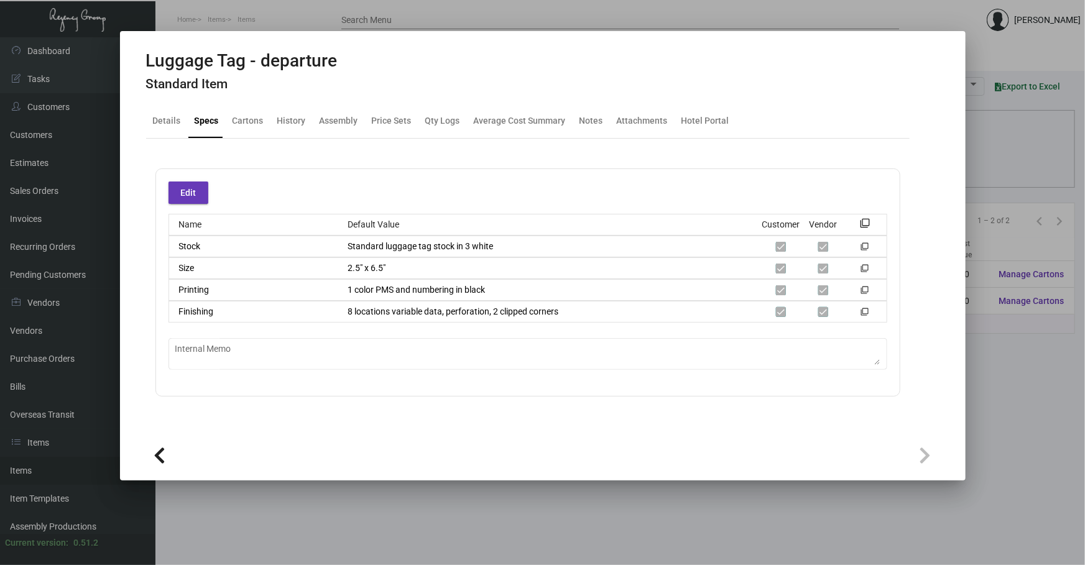
click at [360, 265] on div at bounding box center [542, 282] width 1085 height 565
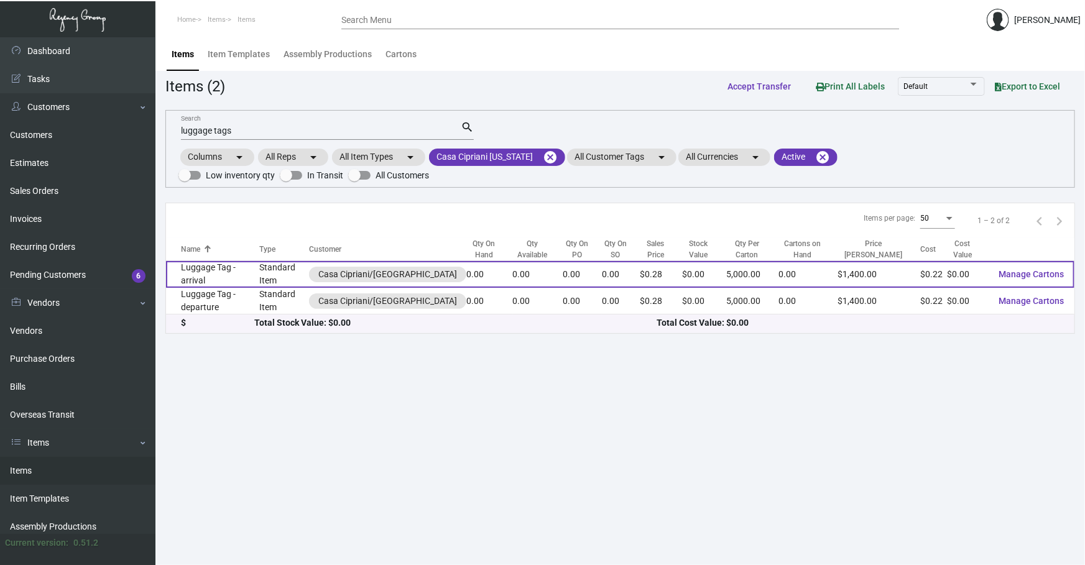
click at [221, 264] on td "Luggage Tag - arrival" at bounding box center [212, 274] width 93 height 27
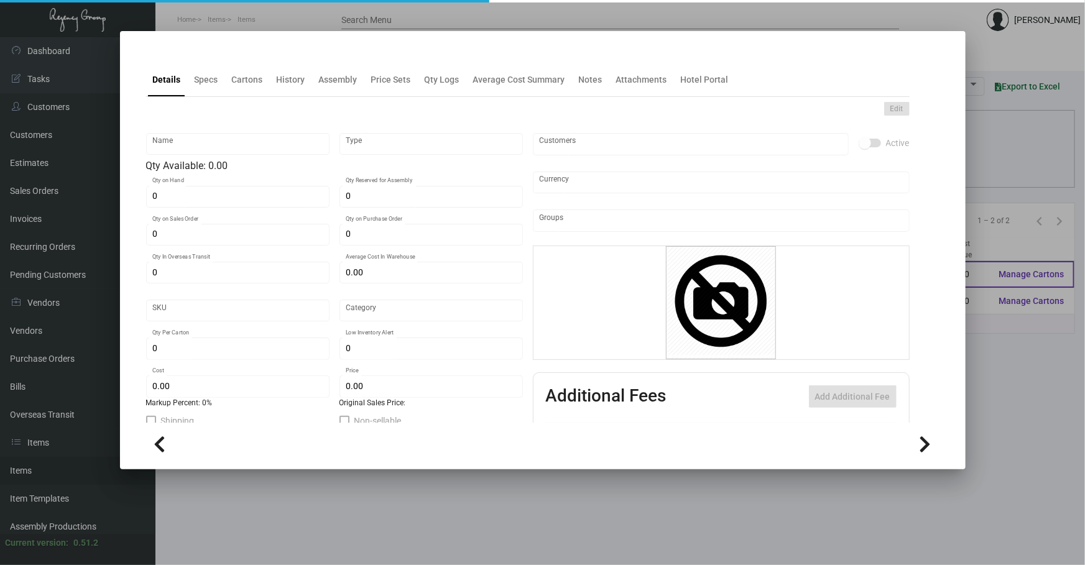
type input "Luggage Tag - arrival"
type input "Standard Item"
type input "$ 0.00"
type input "Standard"
type input "5,000"
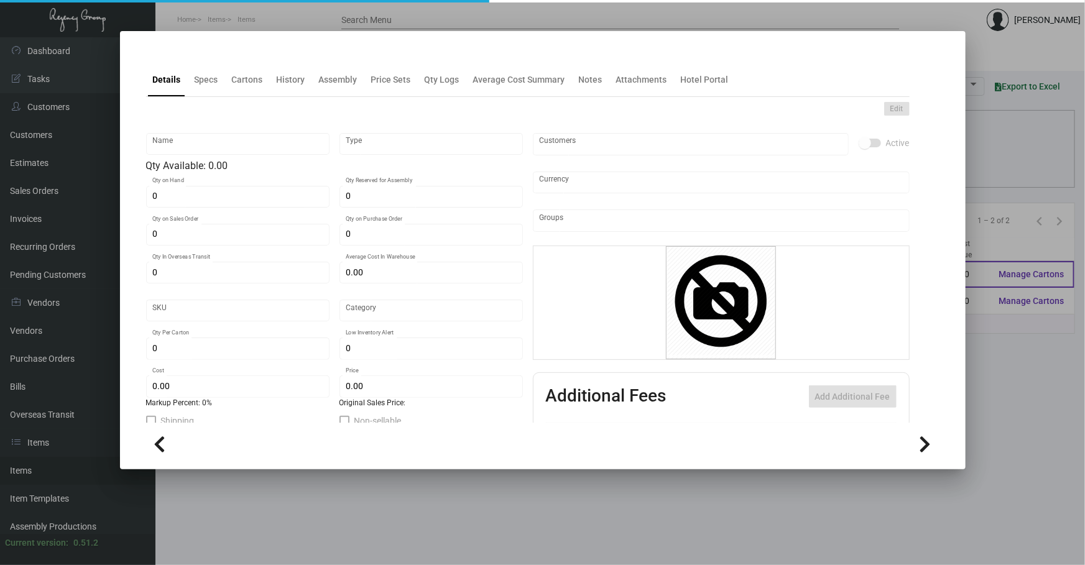
type input "$ 0.22151"
type input "$ 0.28"
checkbox input "true"
type input "United States Dollar $"
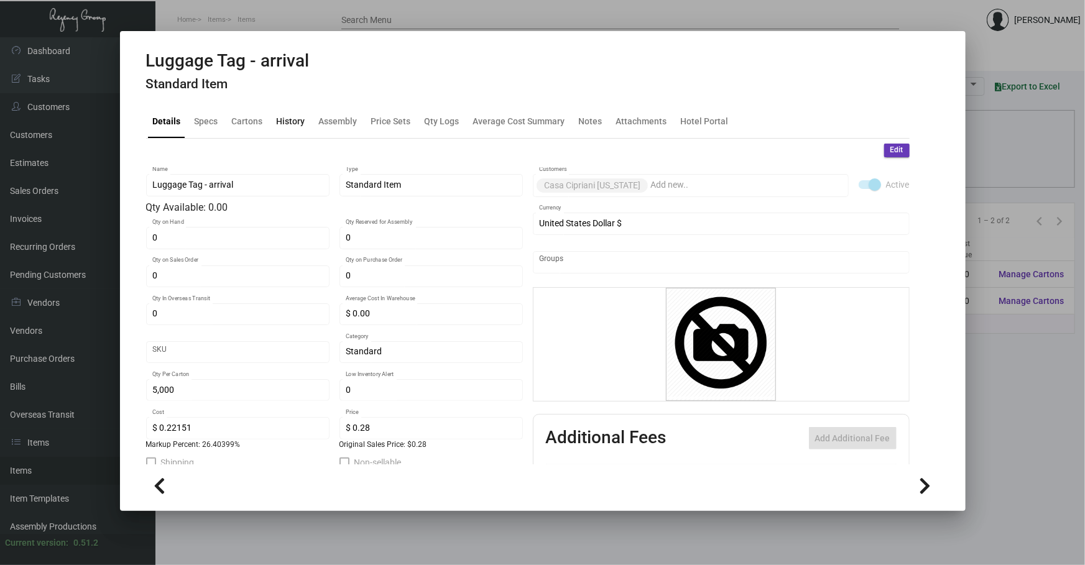
click at [283, 118] on div "History" at bounding box center [291, 120] width 29 height 13
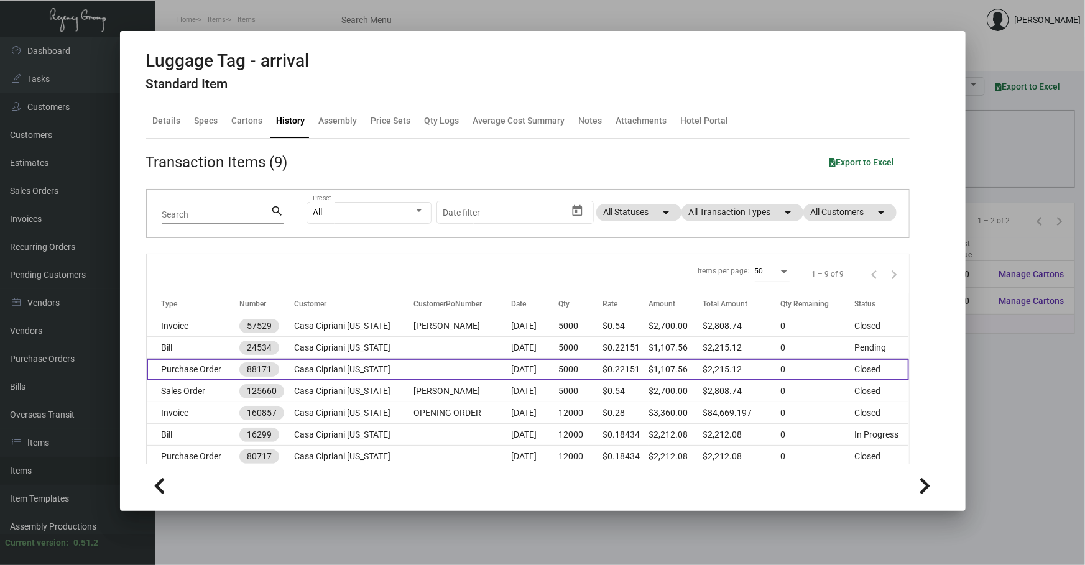
click at [355, 265] on td "Casa Cipriani [US_STATE]" at bounding box center [354, 370] width 119 height 22
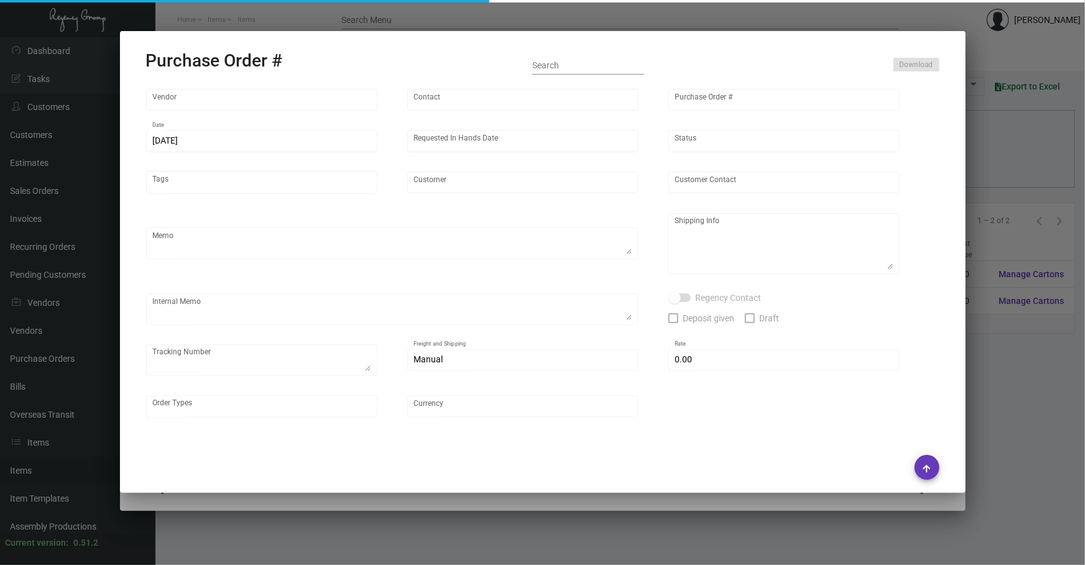
type input "SSP"
type input "[PERSON_NAME]"
type input "88171"
type input "[DATE]"
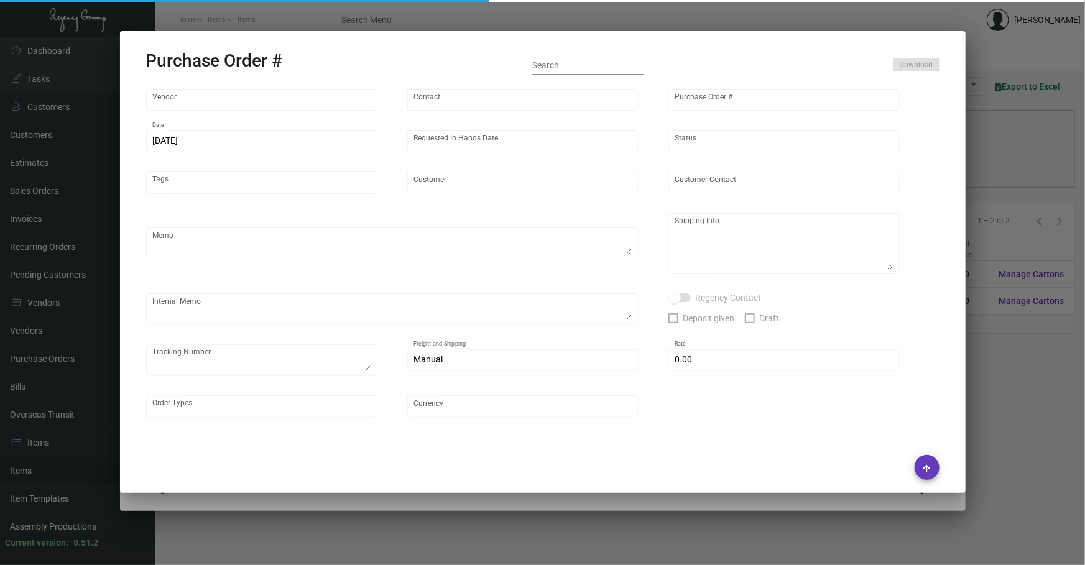
type input "Casa Cipriani [US_STATE]"
type textarea "reference 80717"
type textarea "Regency Group NJ [PERSON_NAME] [STREET_ADDRESS]"
checkbox input "true"
type input "$ 0.00"
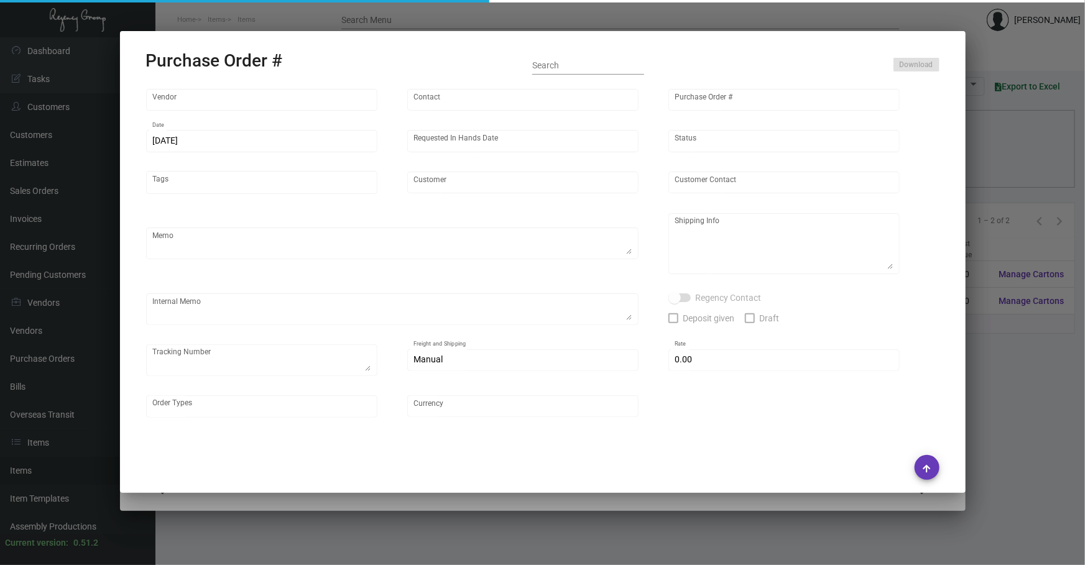
type input "United States Dollar $"
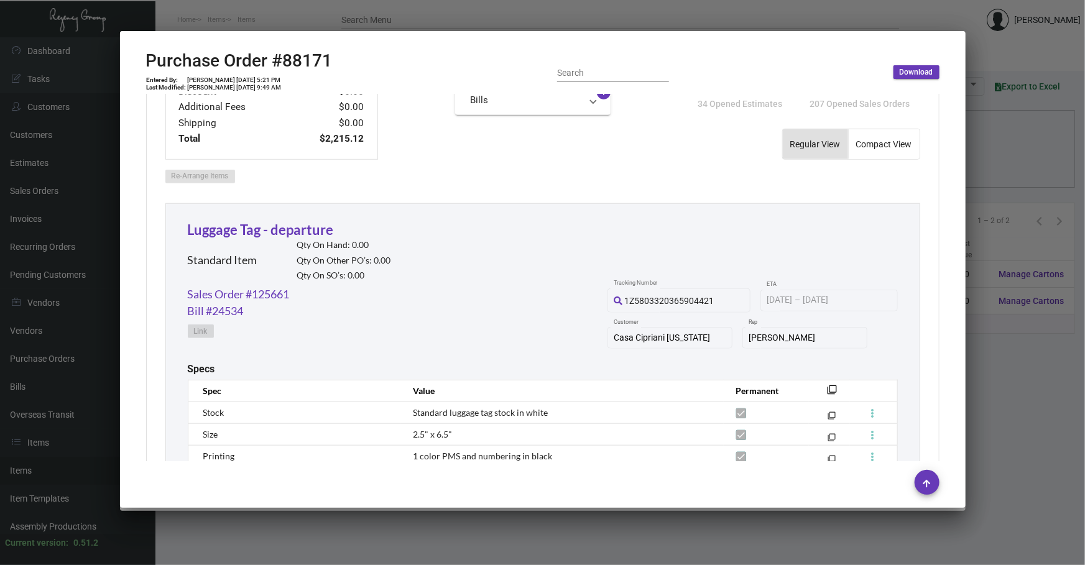
scroll to position [622, 0]
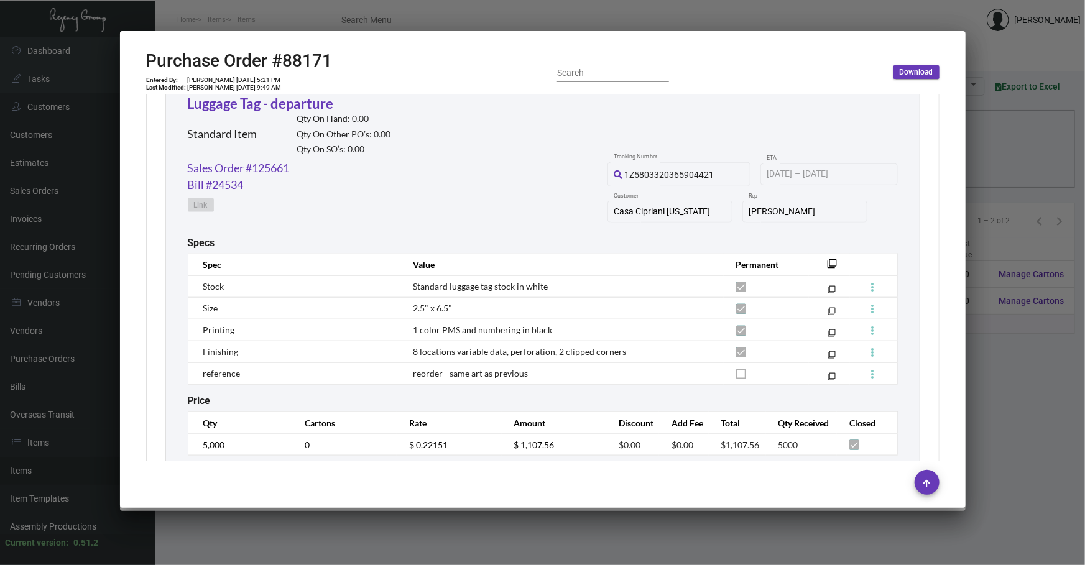
click at [360, 265] on div at bounding box center [542, 282] width 1085 height 565
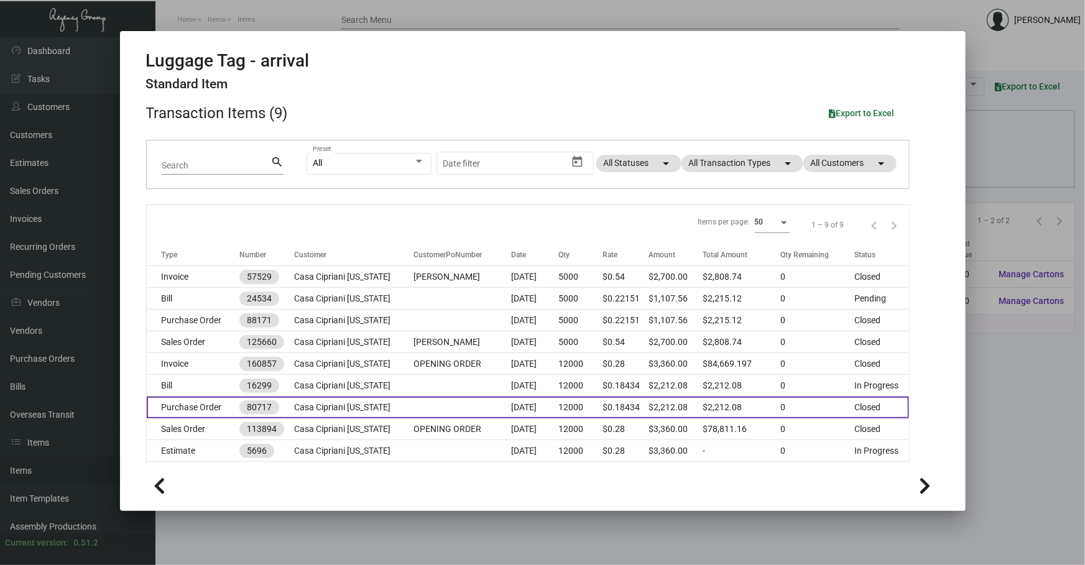
scroll to position [56, 0]
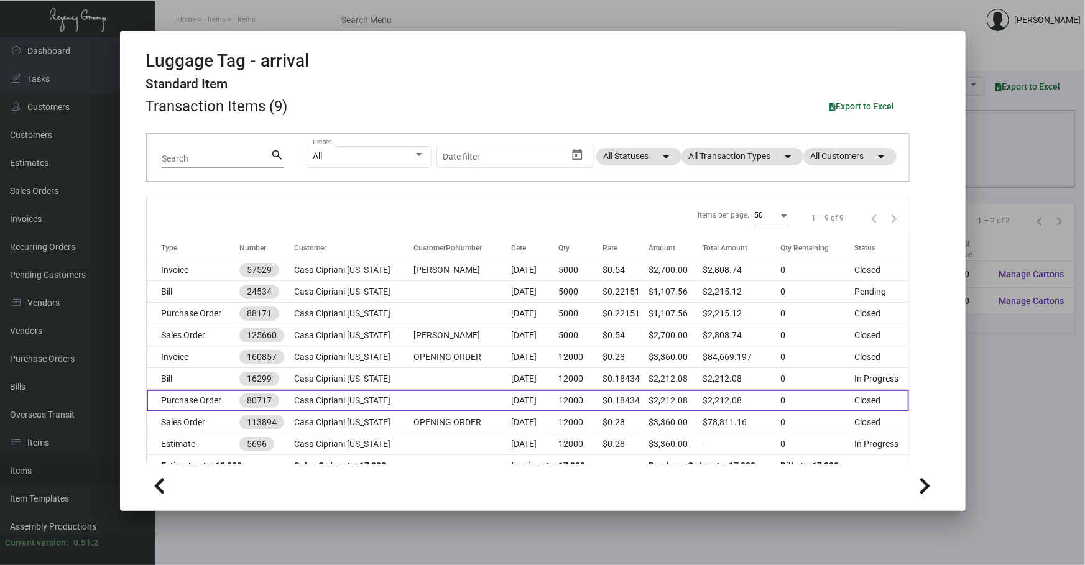
click at [360, 265] on td "Casa Cipriani [US_STATE]" at bounding box center [354, 401] width 119 height 22
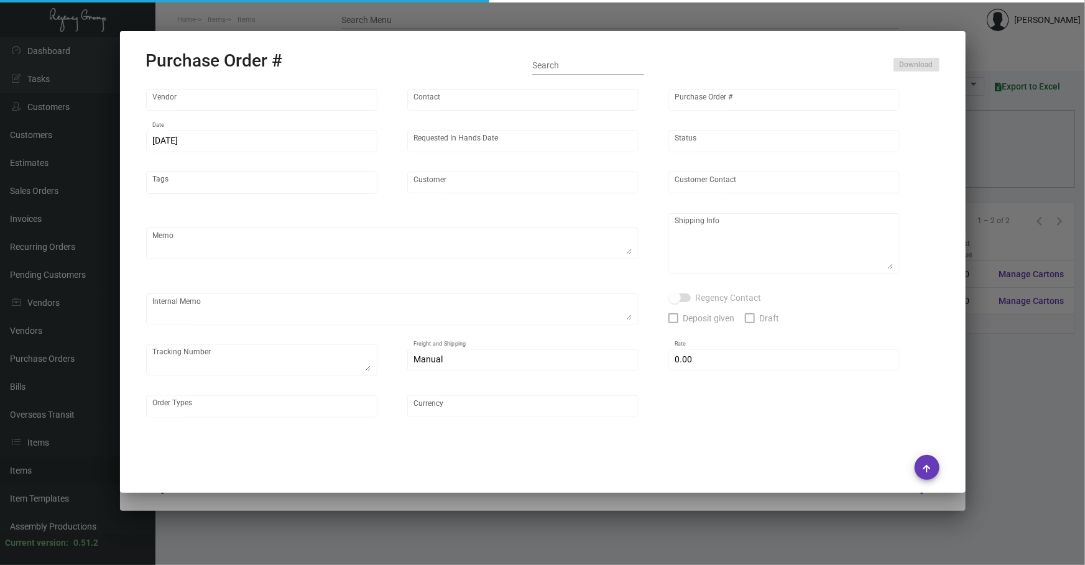
type input "SSP"
type input "[PERSON_NAME]"
type input "80717"
type input "[DATE]"
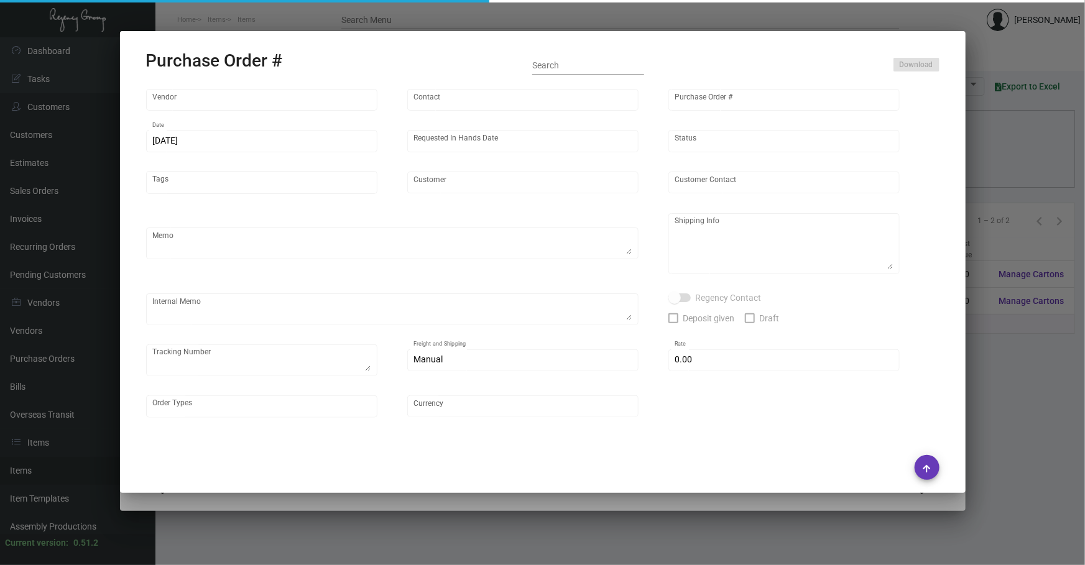
type input "Casa Cipriani [US_STATE]"
type textarea "Please have these delivered to the warehouse during the week of 12/14-12/18. Pl…"
type textarea "Regency Group NJ [PERSON_NAME] [STREET_ADDRESS]"
type textarea "Hotel paid a deposit based off estimate #5696"
type input "$ 0.00"
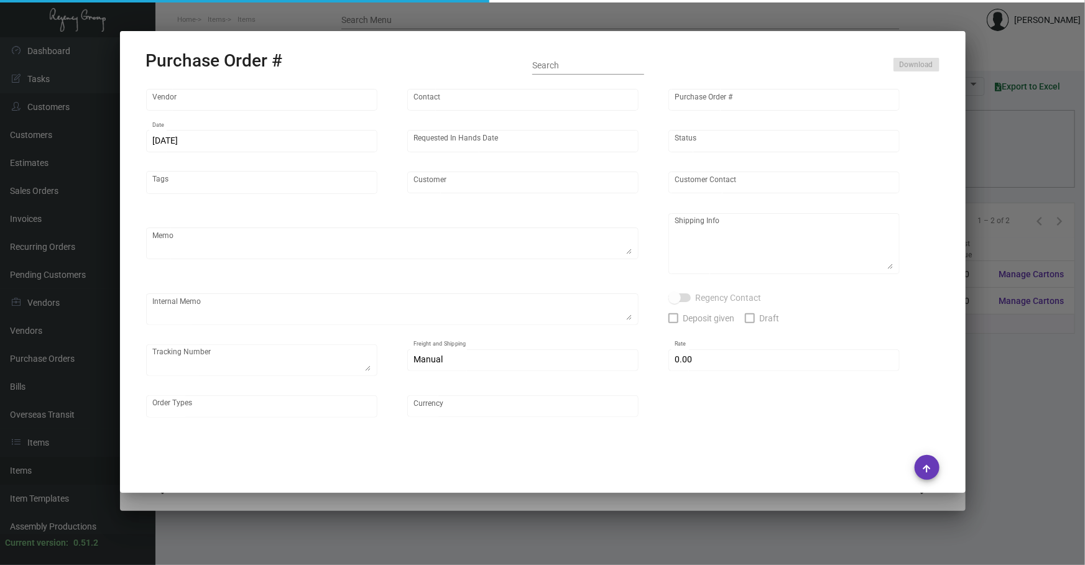
type input "United States Dollar $"
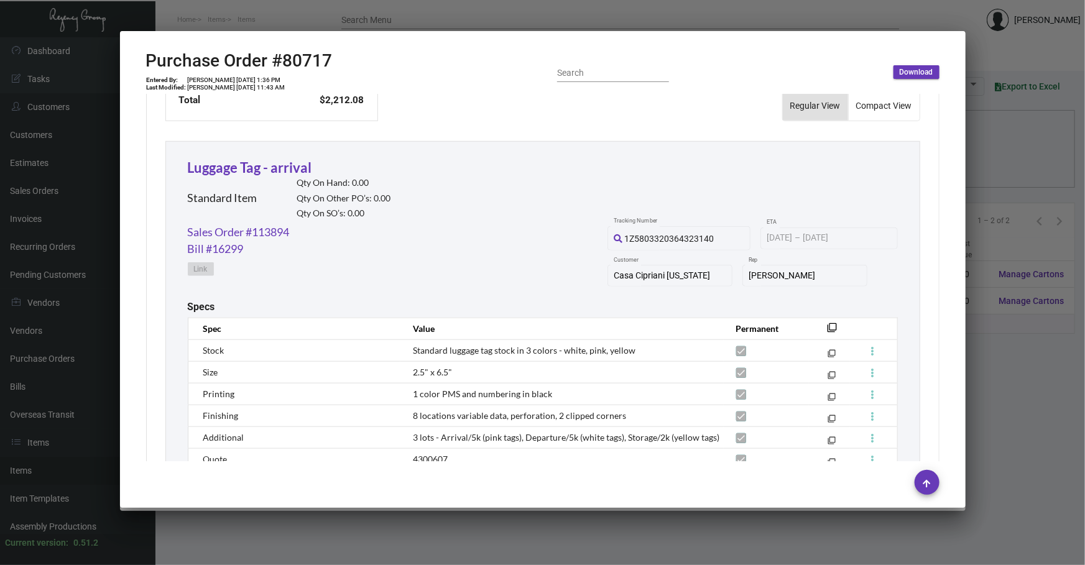
scroll to position [622, 0]
